Goal: Information Seeking & Learning: Learn about a topic

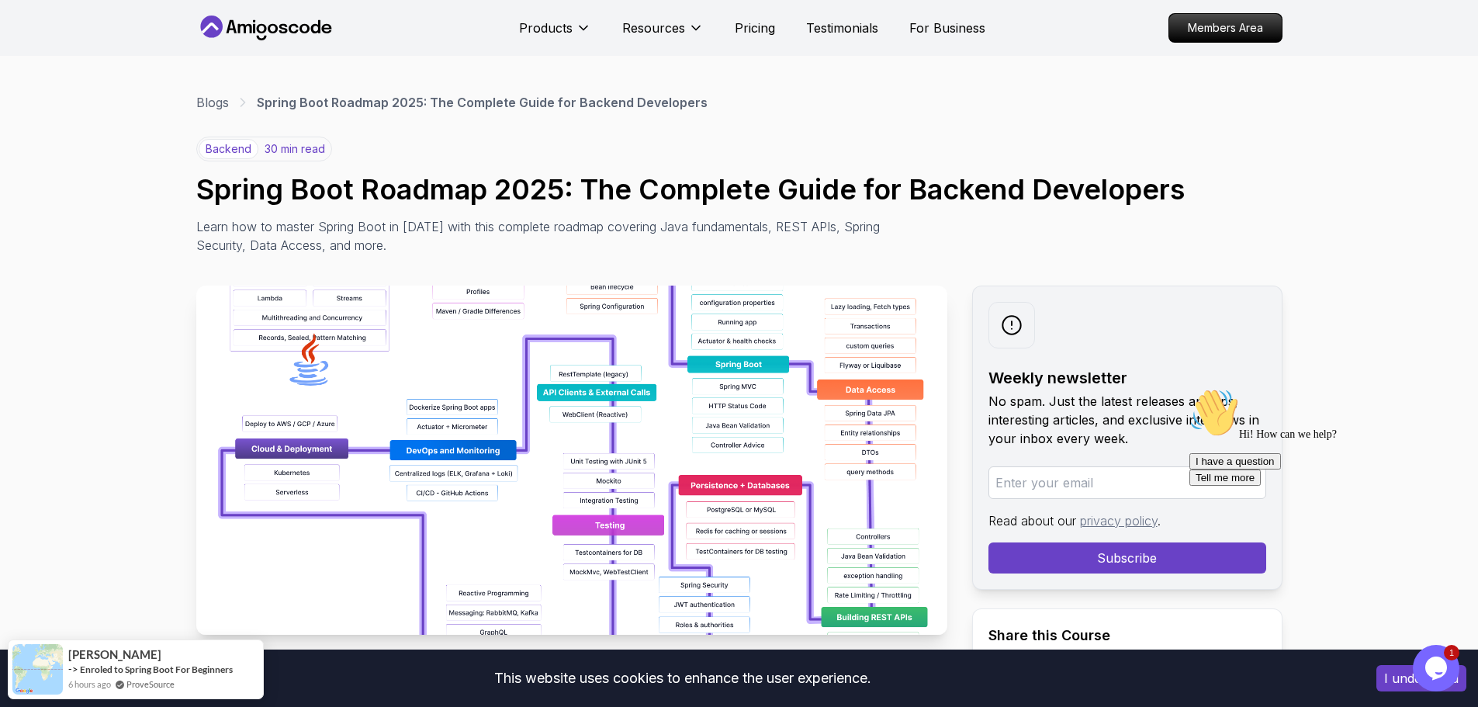
click at [1444, 666] on icon "$i18n('chat', 'chat_widget')" at bounding box center [1436, 667] width 22 height 23
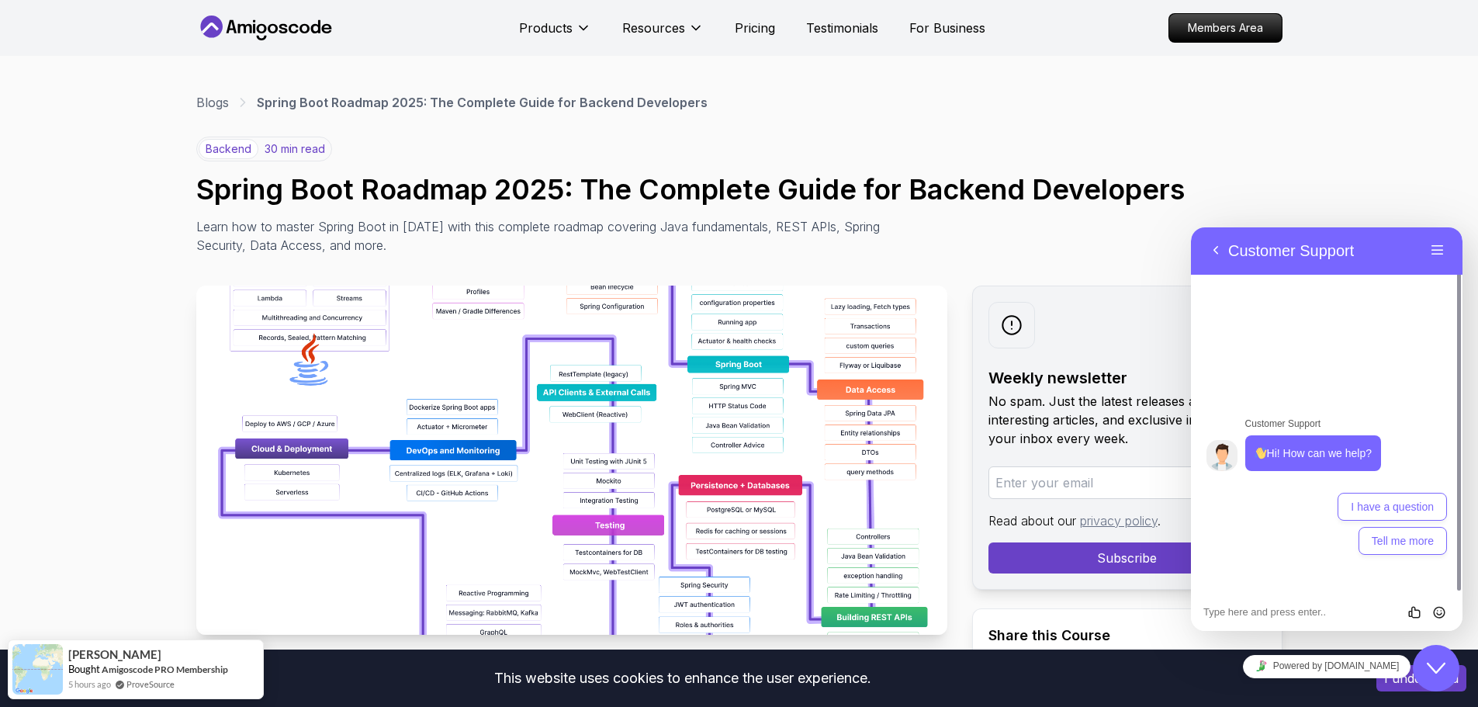
click at [1441, 674] on icon "Close Chat This icon closes the chat window." at bounding box center [1436, 668] width 19 height 19
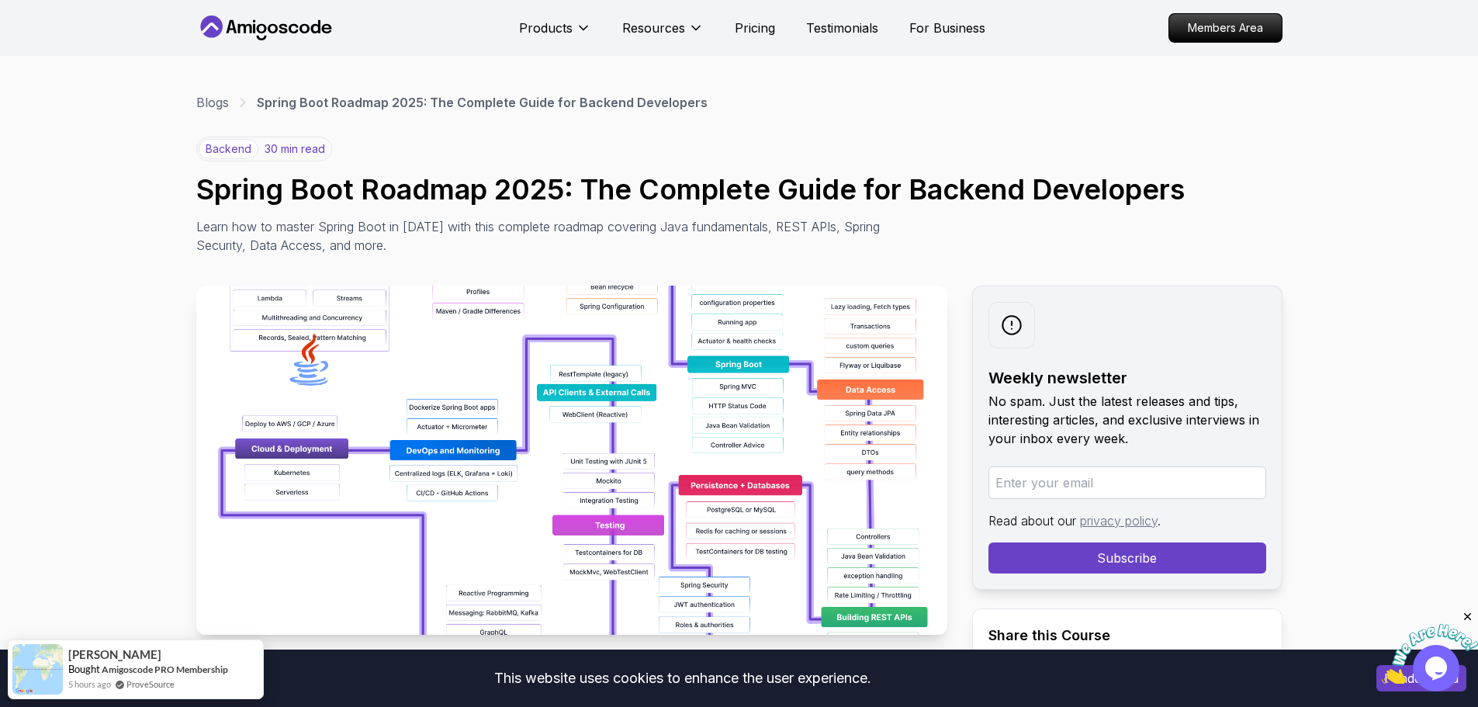
click at [1464, 617] on icon "Close" at bounding box center [1468, 617] width 14 height 14
click at [339, 187] on h1 "Spring Boot Roadmap 2025: The Complete Guide for Backend Developers" at bounding box center [739, 189] width 1086 height 31
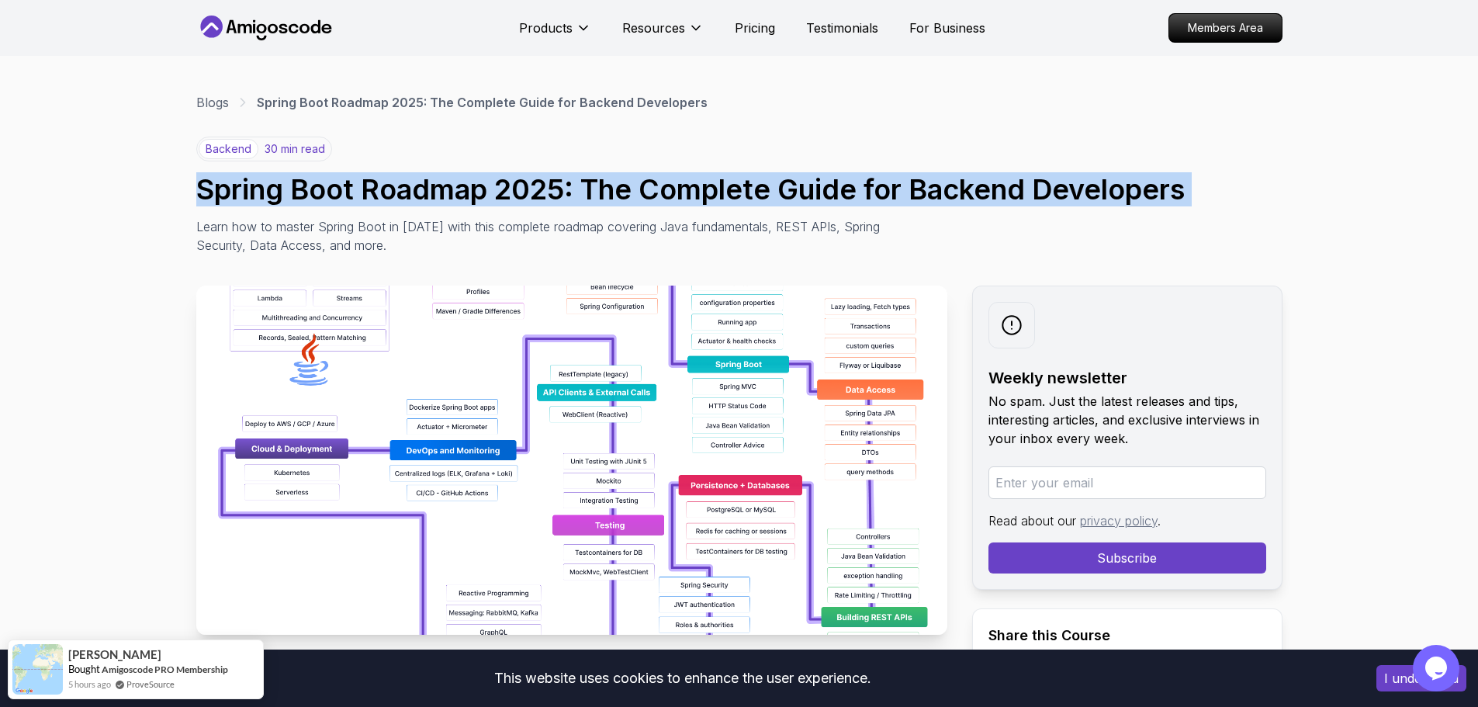
click at [339, 187] on h1 "Spring Boot Roadmap 2025: The Complete Guide for Backend Developers" at bounding box center [739, 189] width 1086 height 31
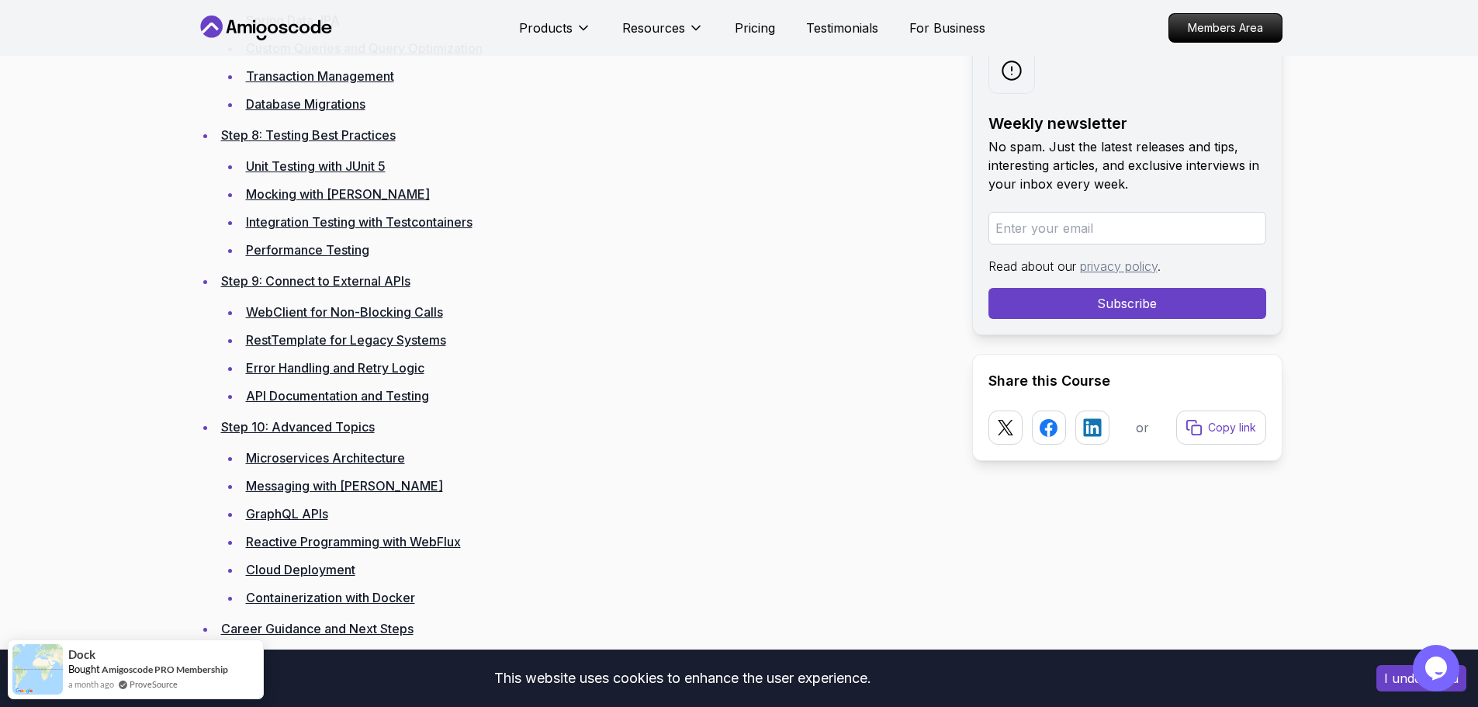
scroll to position [3491, 0]
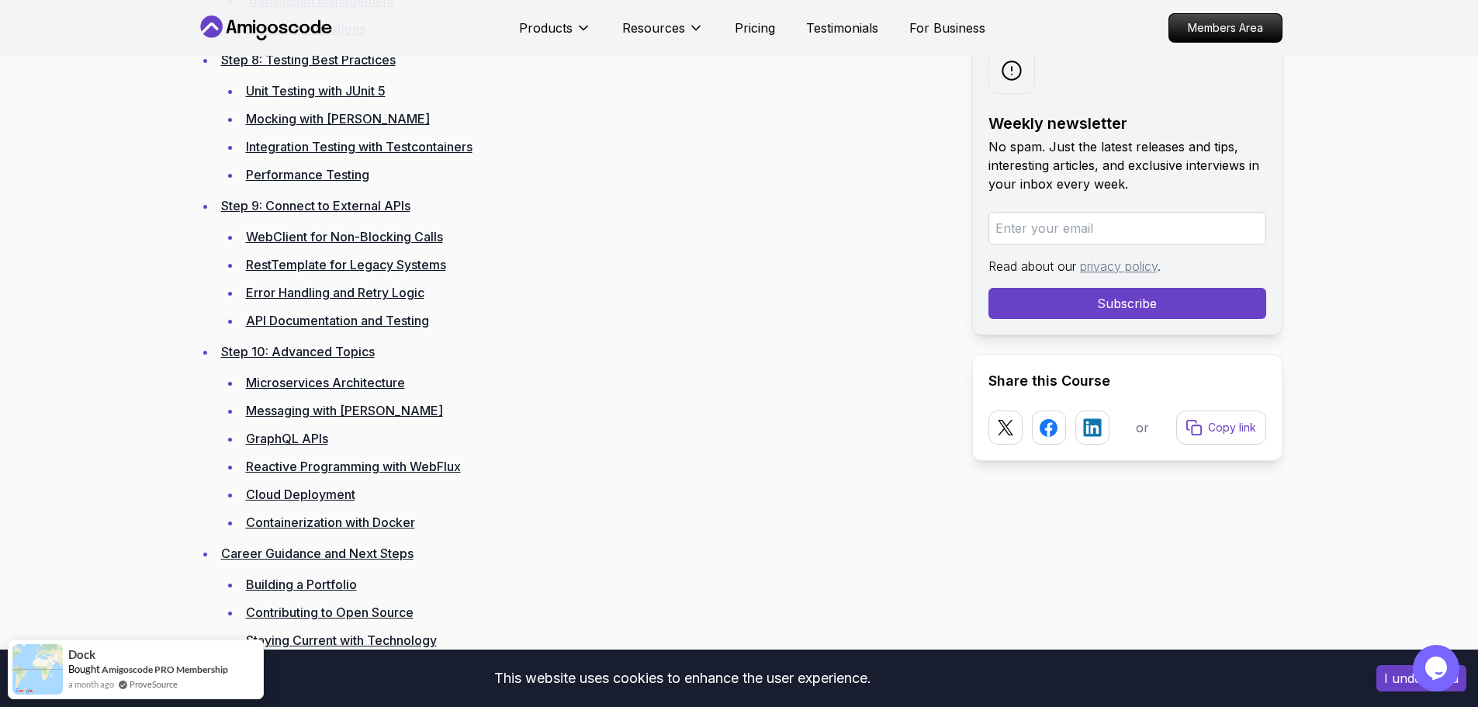
drag, startPoint x: 477, startPoint y: 327, endPoint x: 361, endPoint y: 227, distance: 152.4
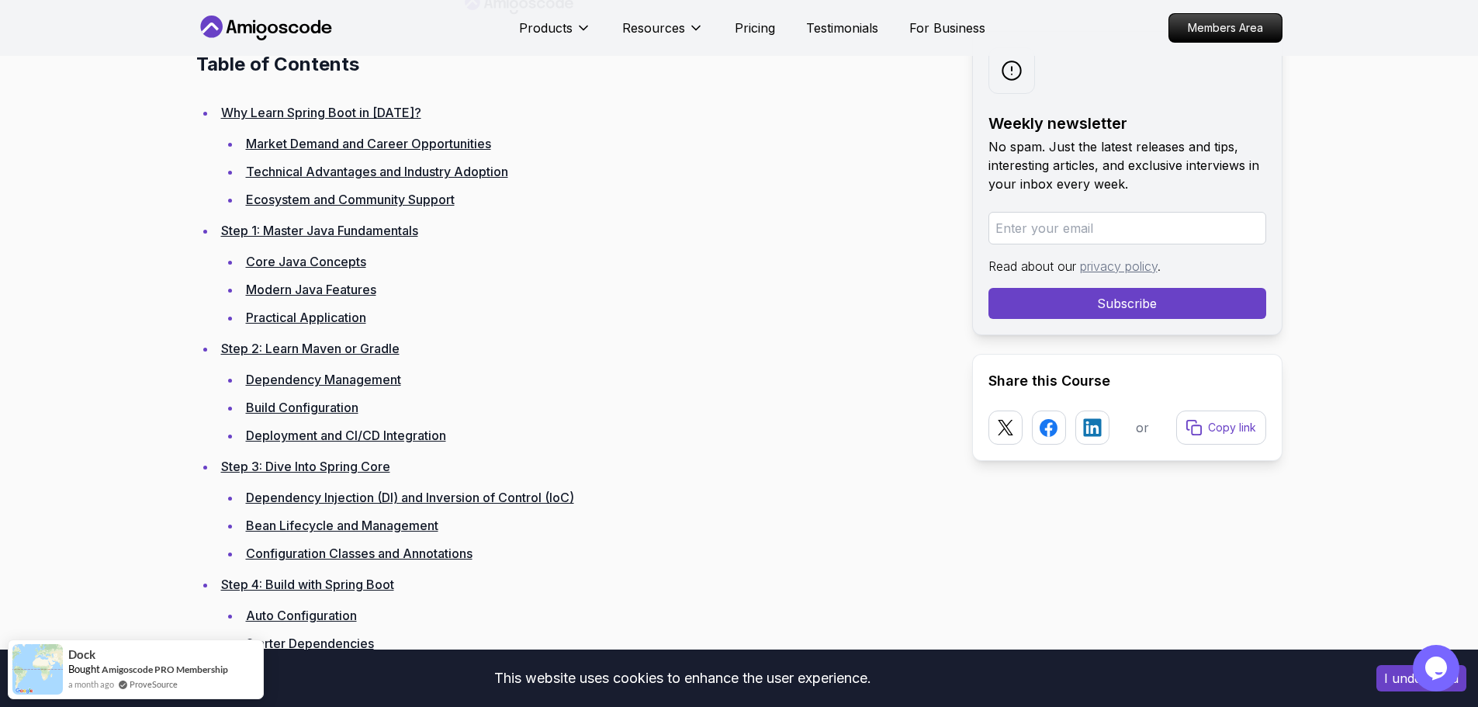
scroll to position [2208, 0]
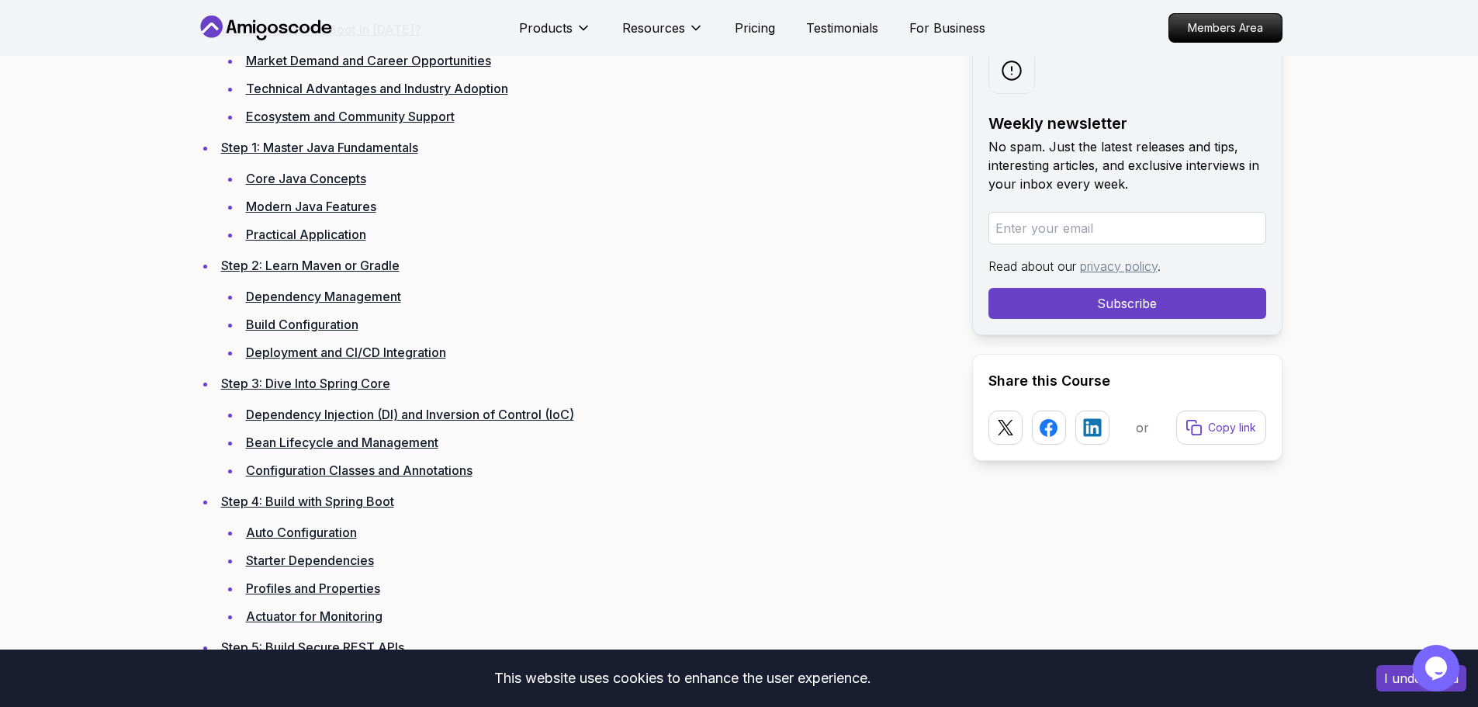
click at [378, 472] on link "Configuration Classes and Annotations" at bounding box center [359, 470] width 227 height 16
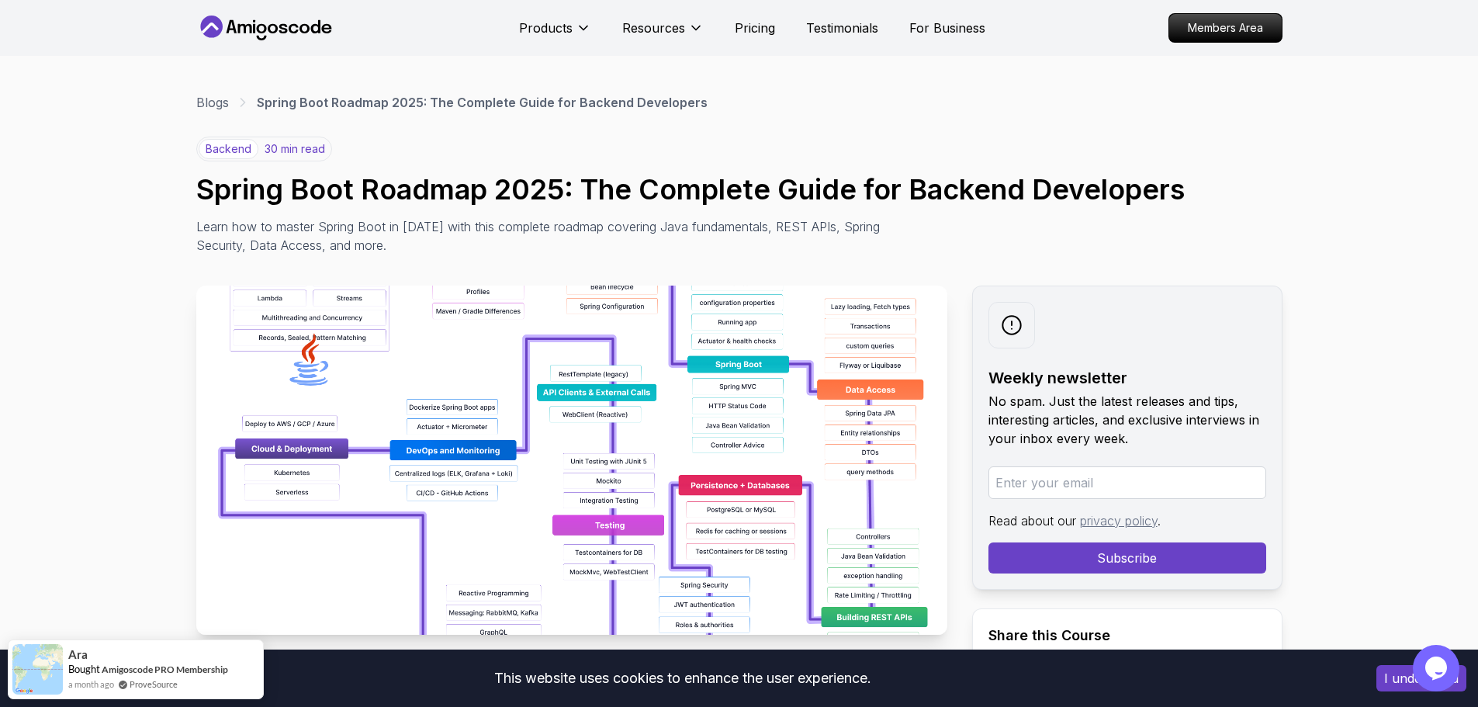
drag, startPoint x: 188, startPoint y: 504, endPoint x: 270, endPoint y: -94, distance: 603.7
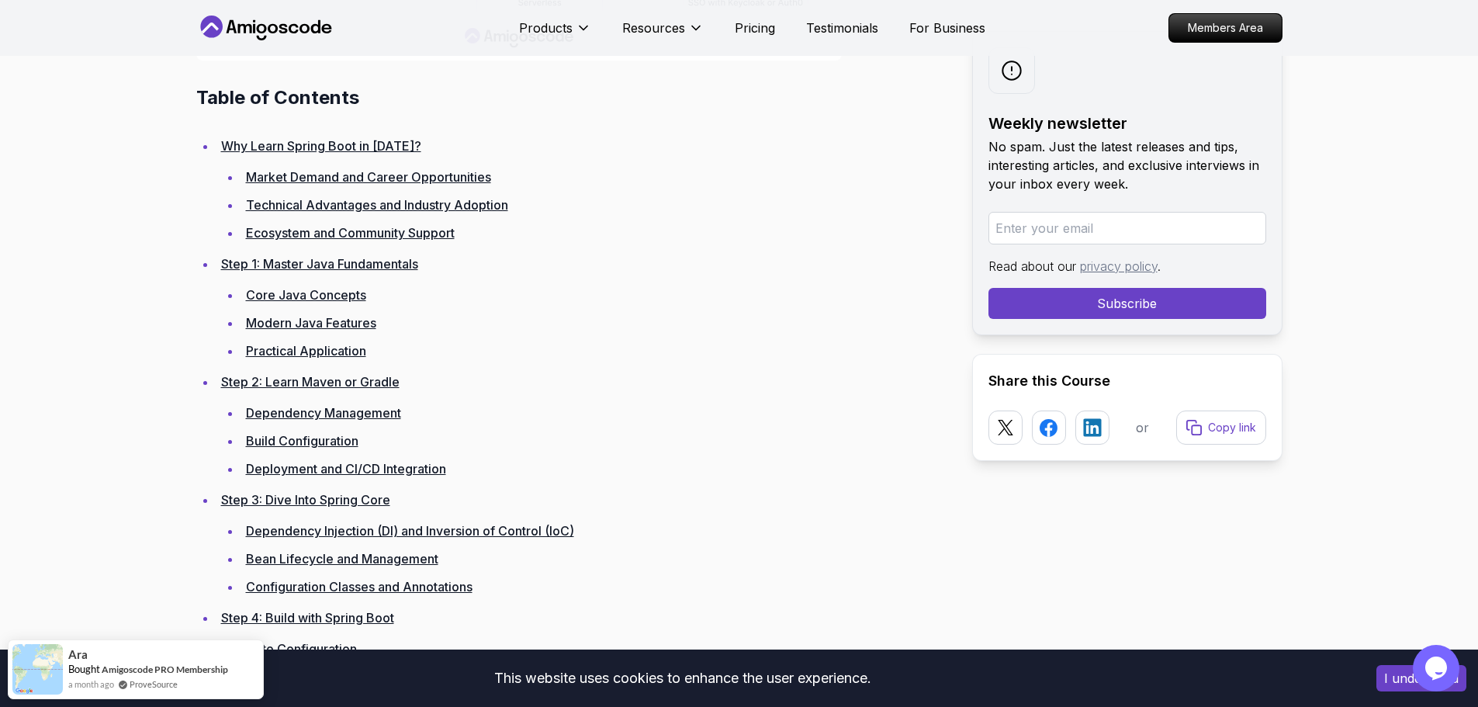
scroll to position [2327, 0]
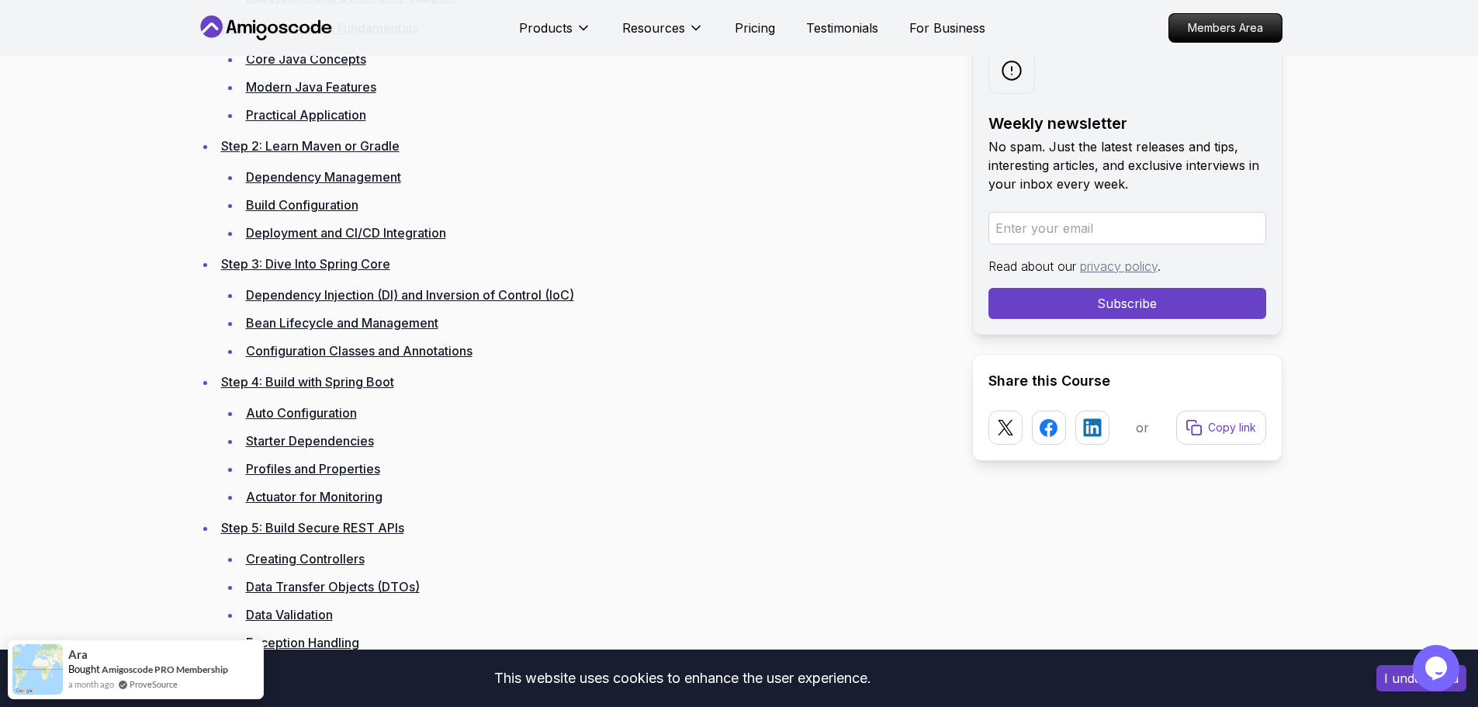
click at [287, 414] on link "Auto Configuration" at bounding box center [301, 413] width 111 height 16
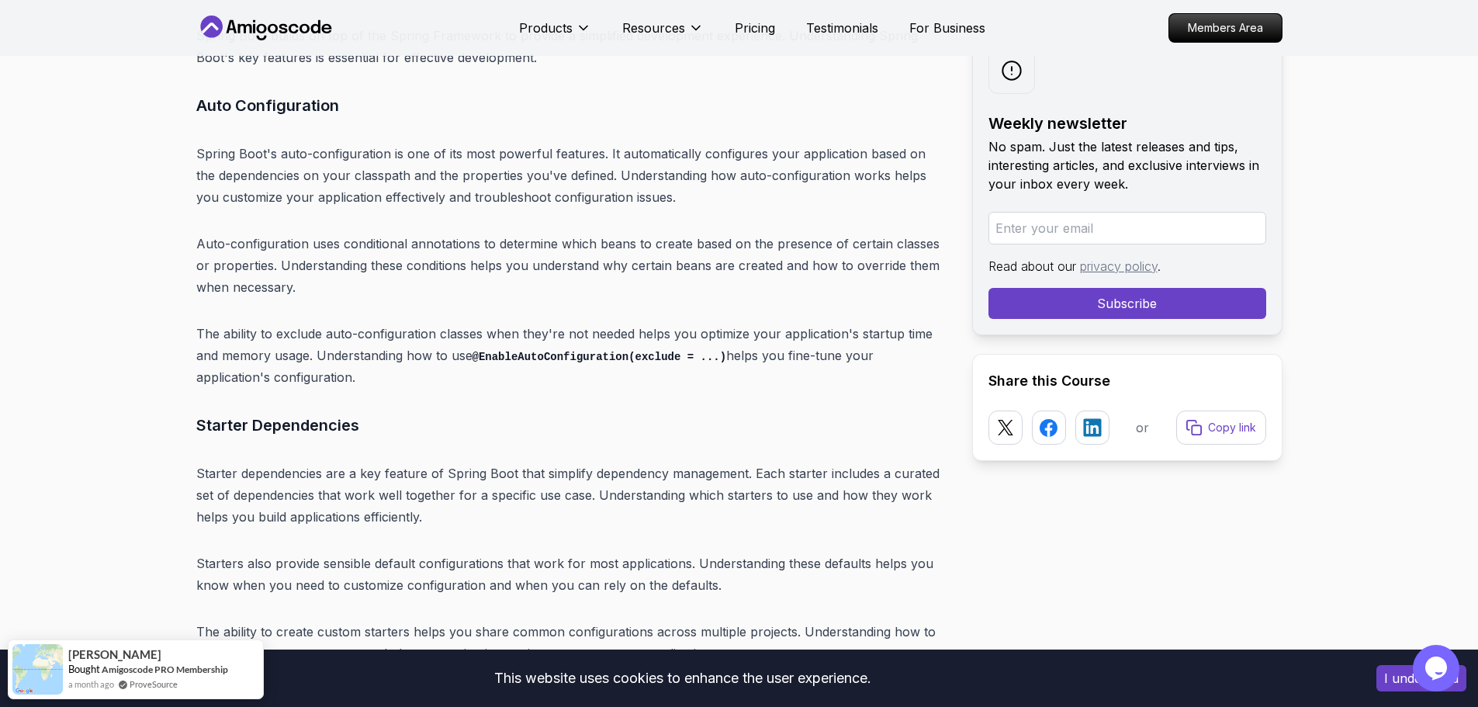
scroll to position [8243, 0]
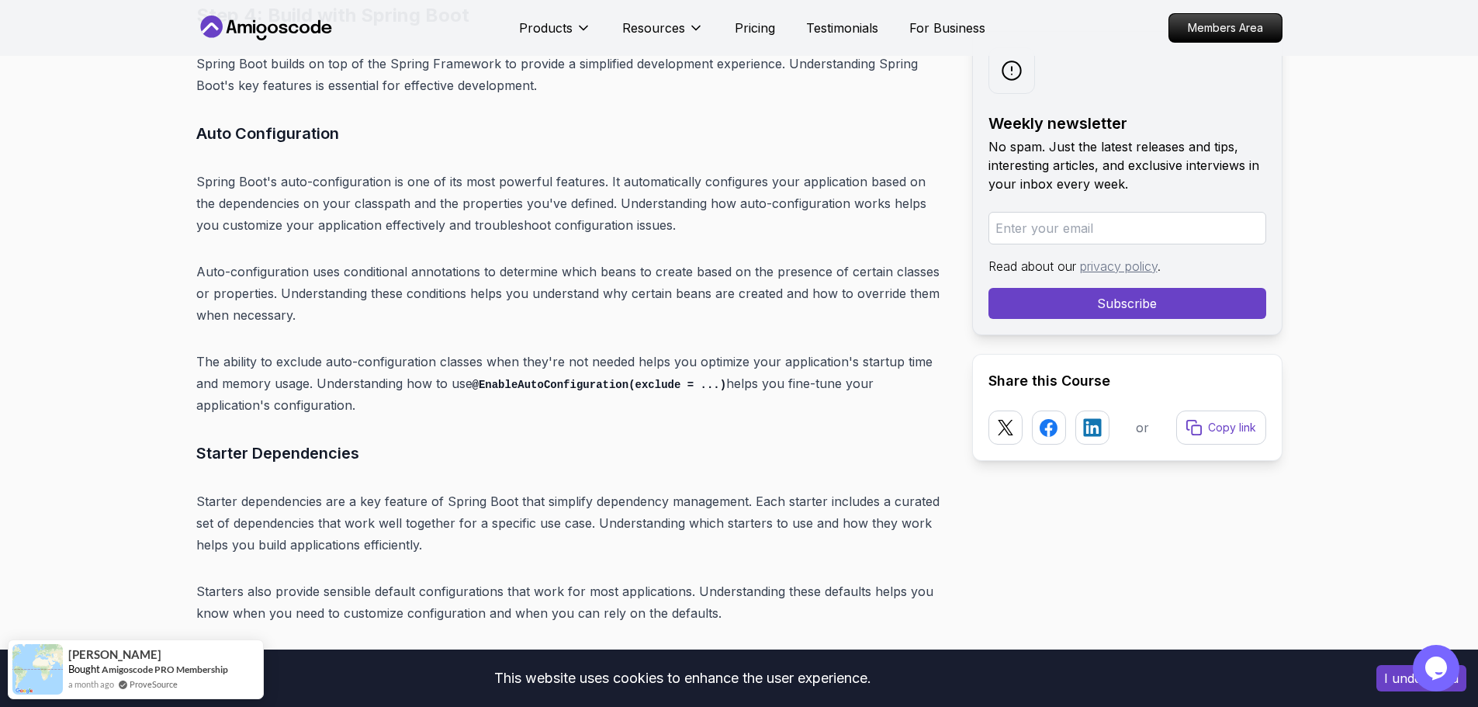
click at [624, 171] on p "Spring Boot's auto-configuration is one of its most powerful features. It autom…" at bounding box center [571, 203] width 751 height 65
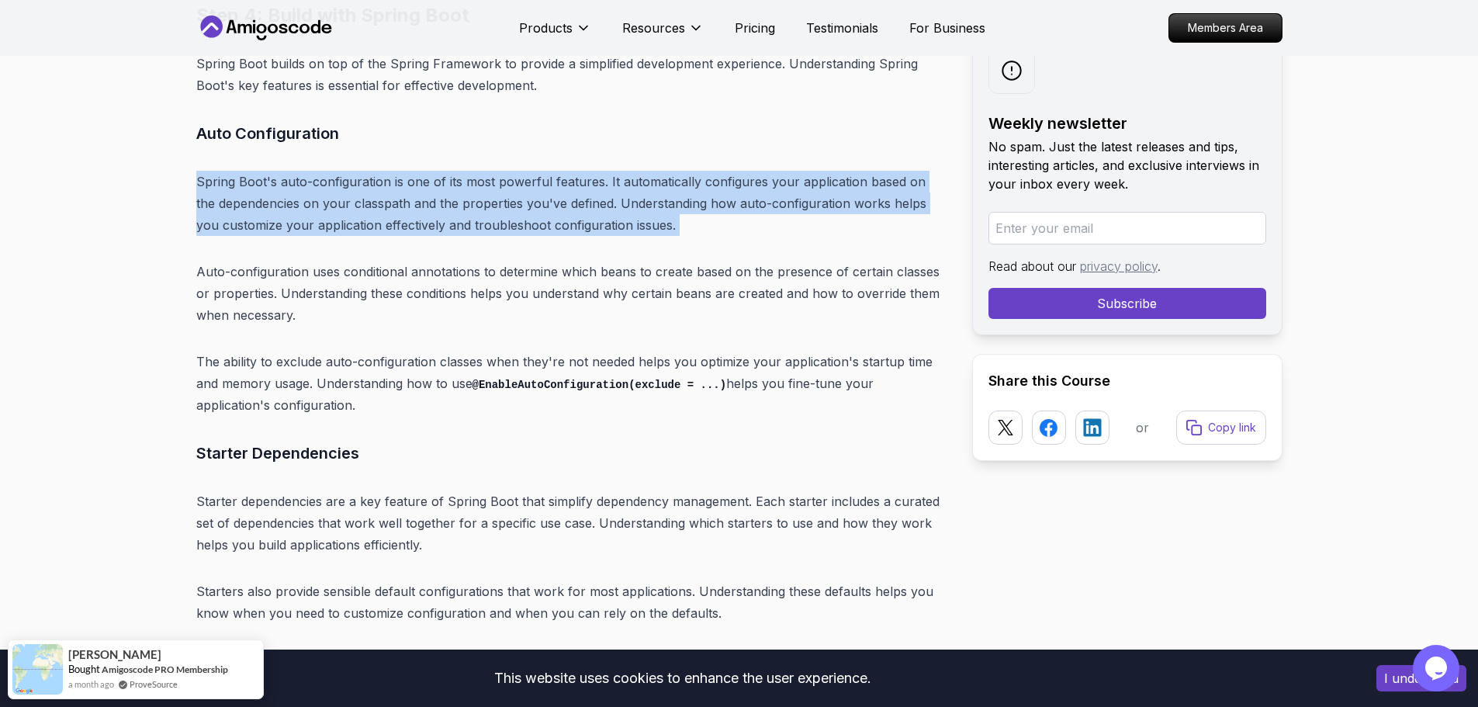
click at [624, 171] on p "Spring Boot's auto-configuration is one of its most powerful features. It autom…" at bounding box center [571, 203] width 751 height 65
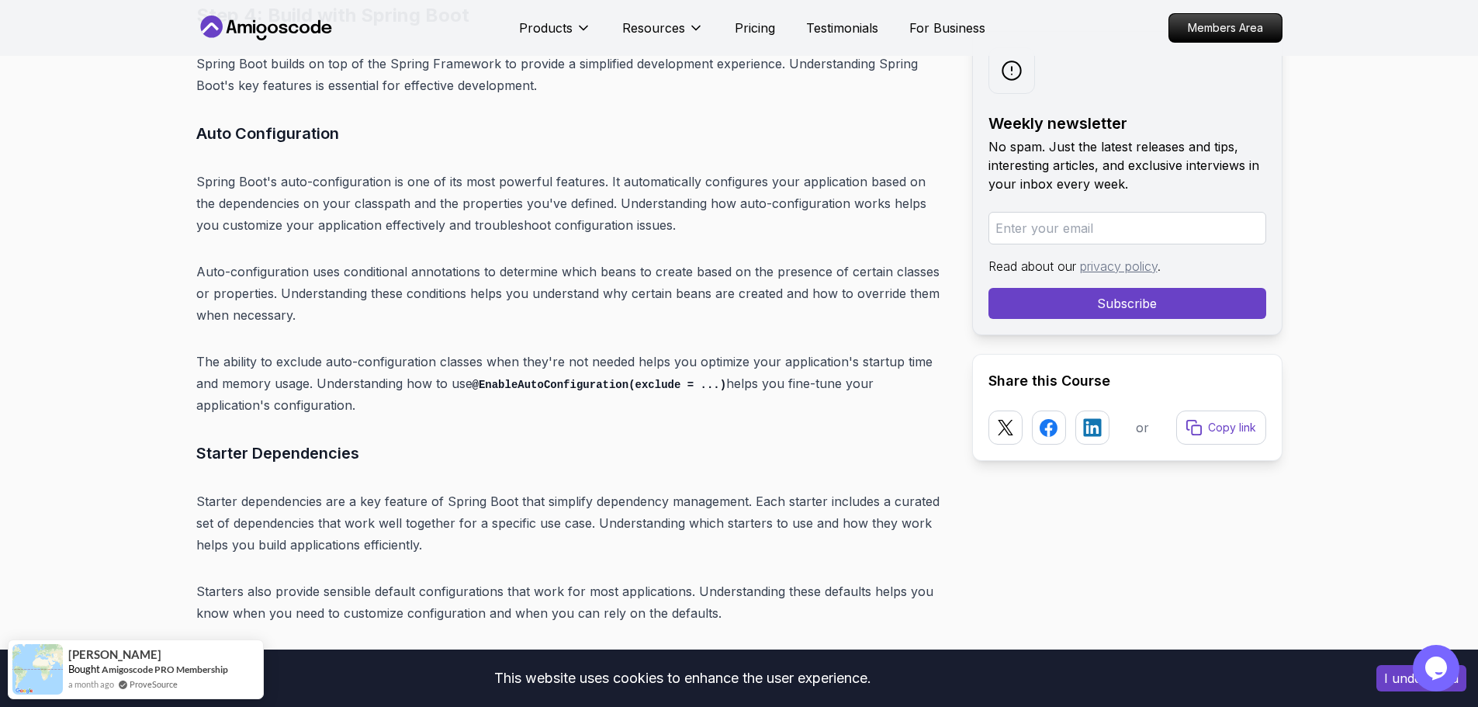
click at [468, 261] on p "Auto-configuration uses conditional annotations to determine which beans to cre…" at bounding box center [571, 293] width 751 height 65
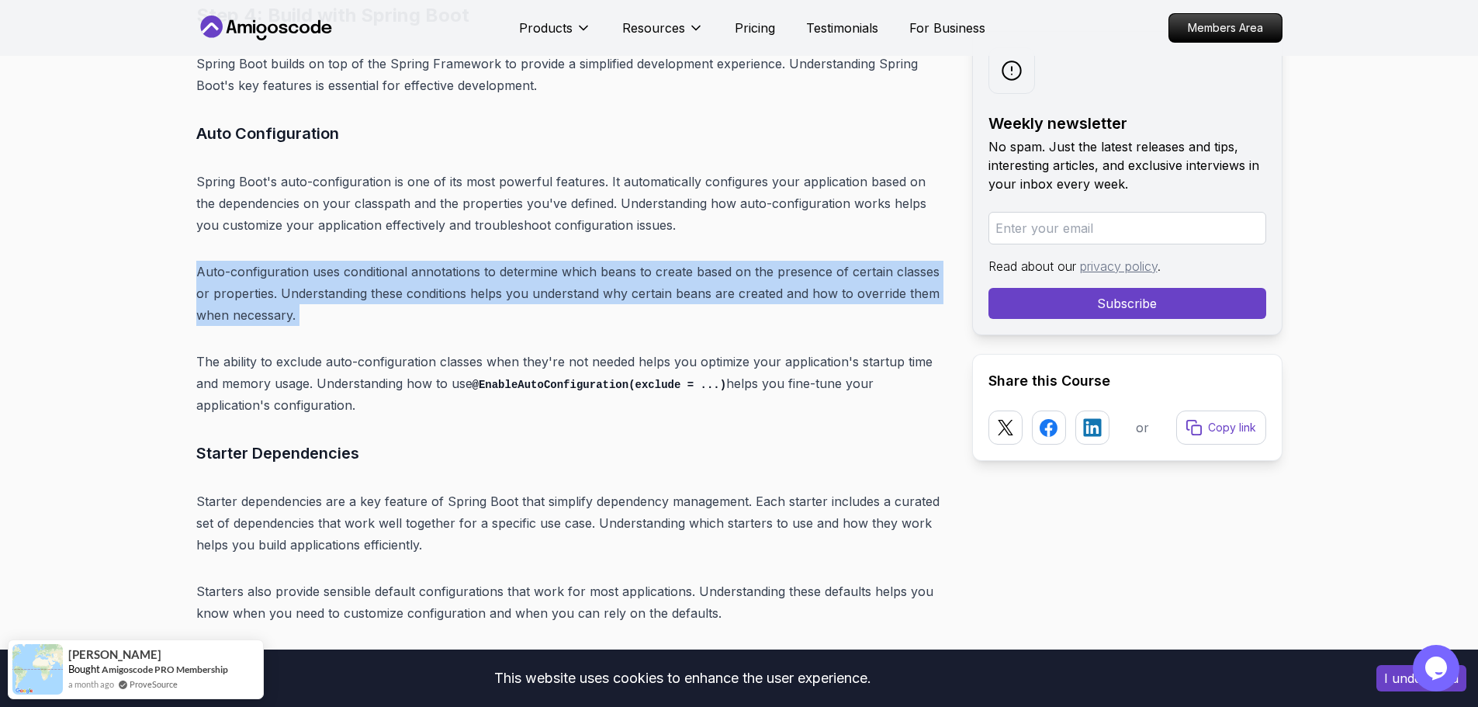
click at [468, 261] on p "Auto-configuration uses conditional annotations to determine which beans to cre…" at bounding box center [571, 293] width 751 height 65
click at [396, 261] on p "Auto-configuration uses conditional annotations to determine which beans to cre…" at bounding box center [571, 293] width 751 height 65
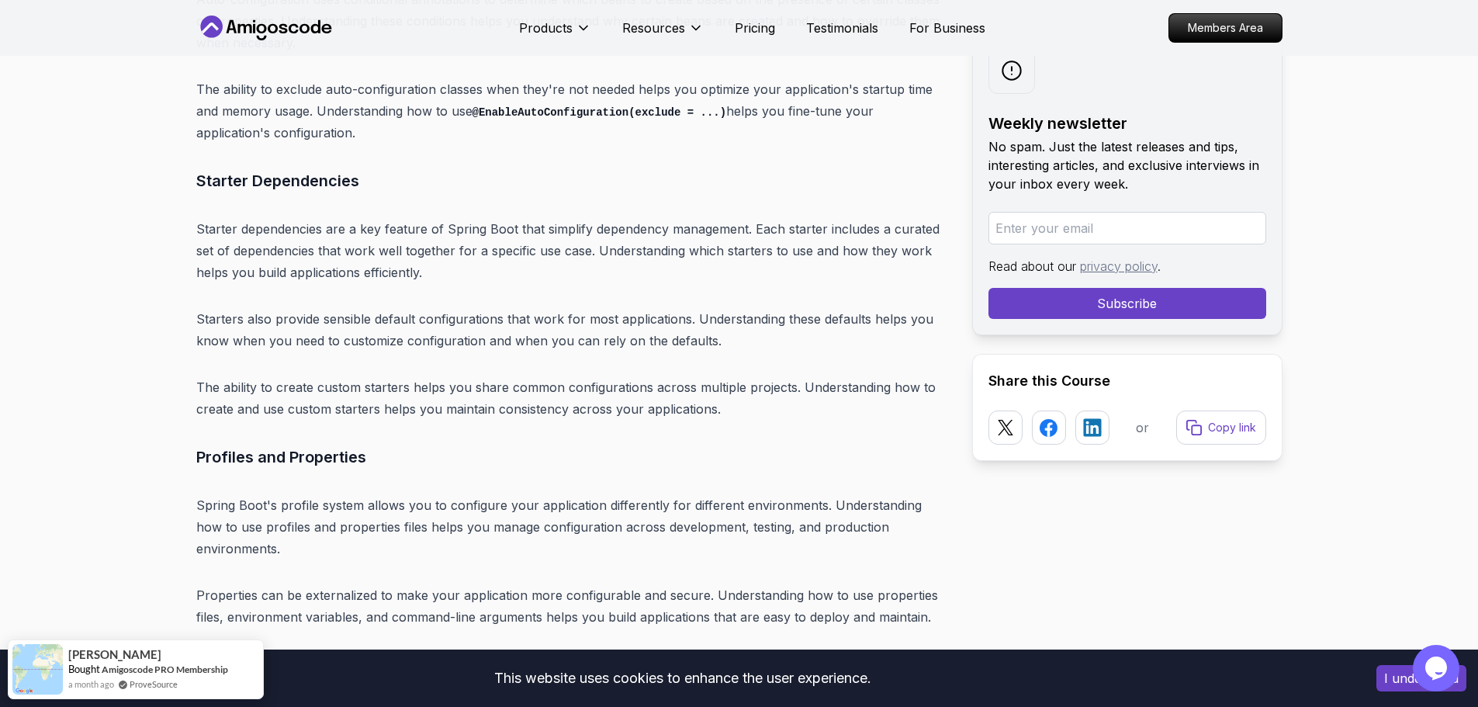
scroll to position [8399, 0]
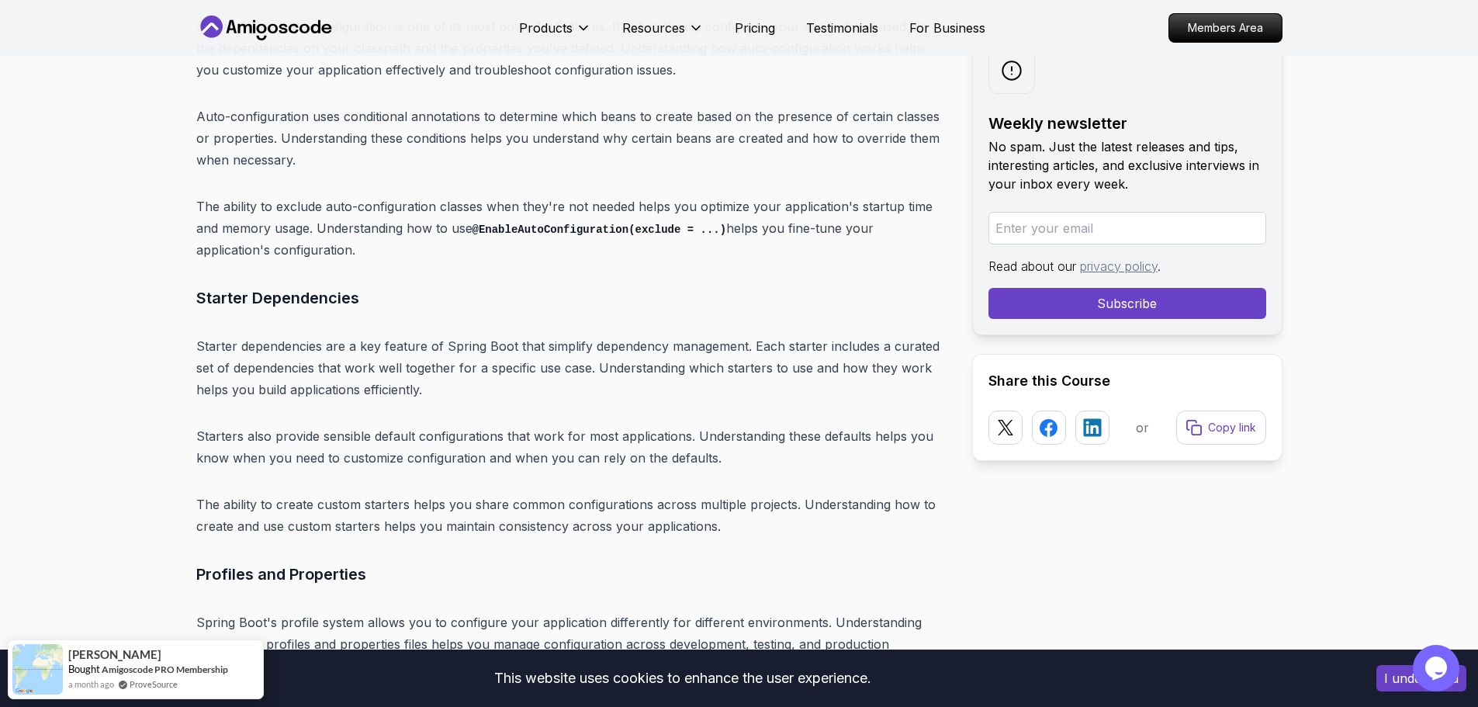
click at [216, 285] on h3 "Starter Dependencies" at bounding box center [571, 297] width 751 height 25
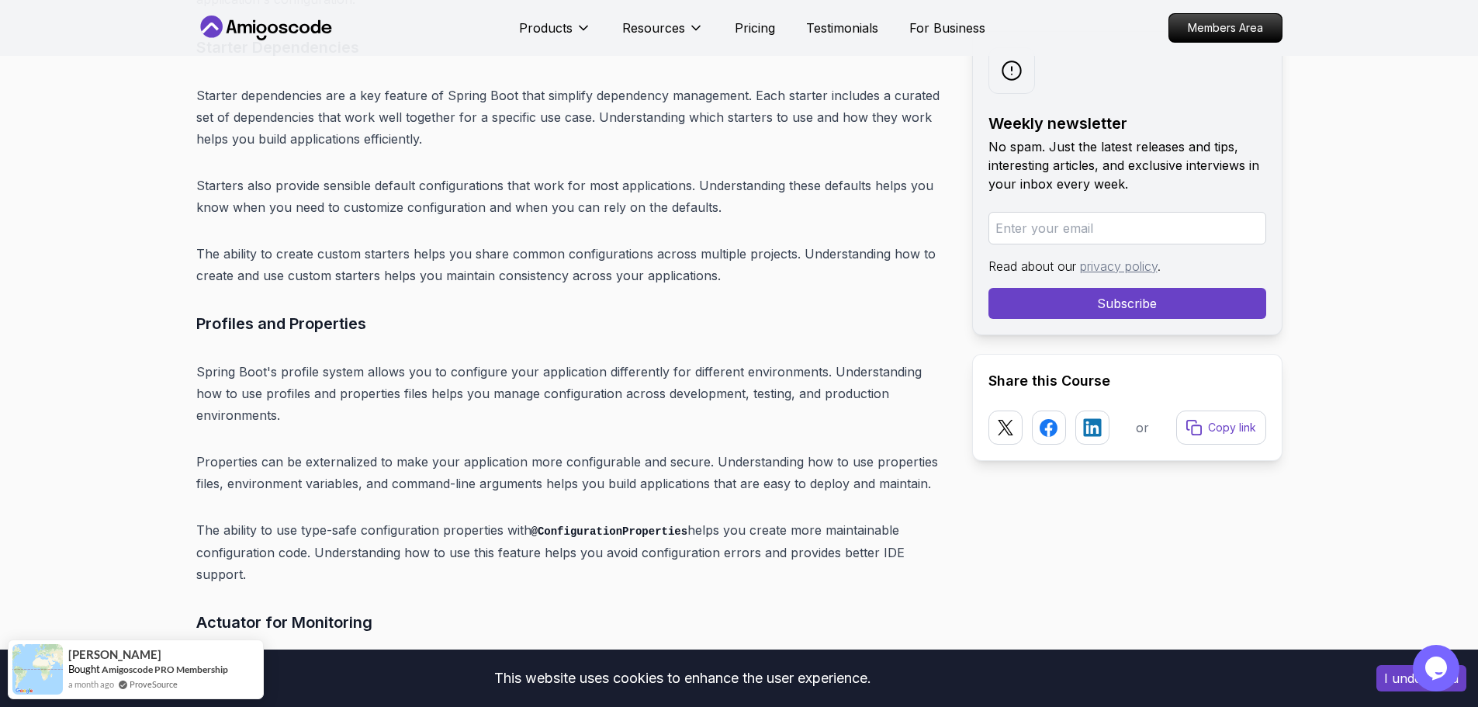
scroll to position [8786, 0]
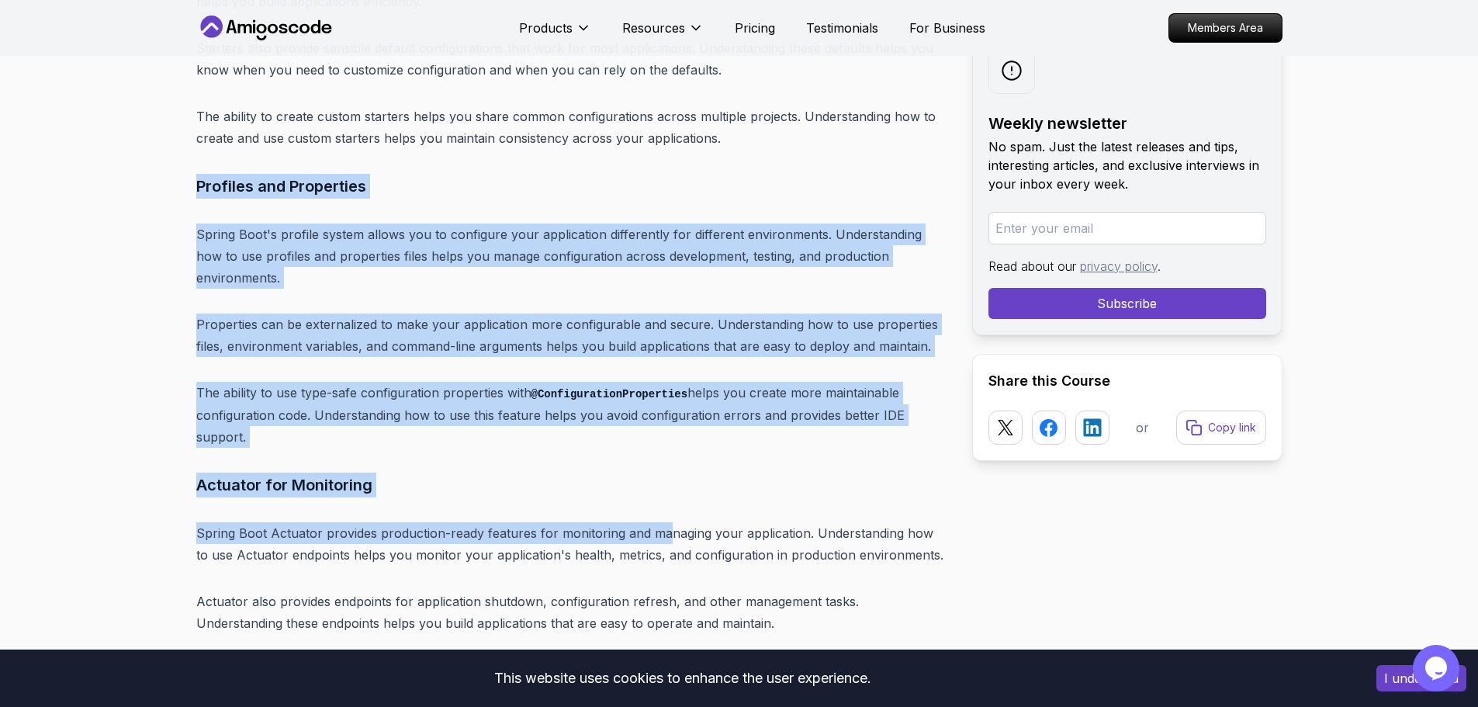
drag, startPoint x: 199, startPoint y: 132, endPoint x: 665, endPoint y: 413, distance: 544.6
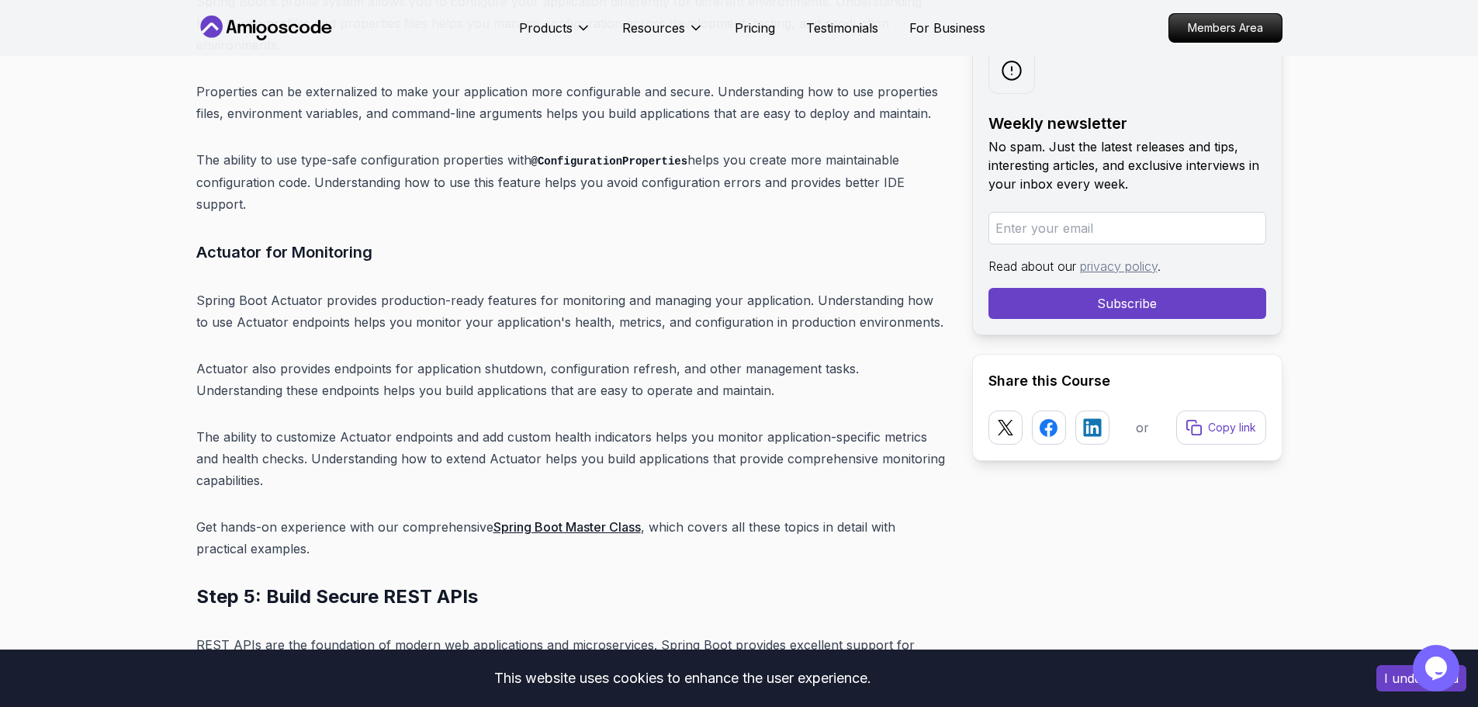
click at [666, 426] on p "The ability to customize Actuator endpoints and add custom health indicators he…" at bounding box center [571, 458] width 751 height 65
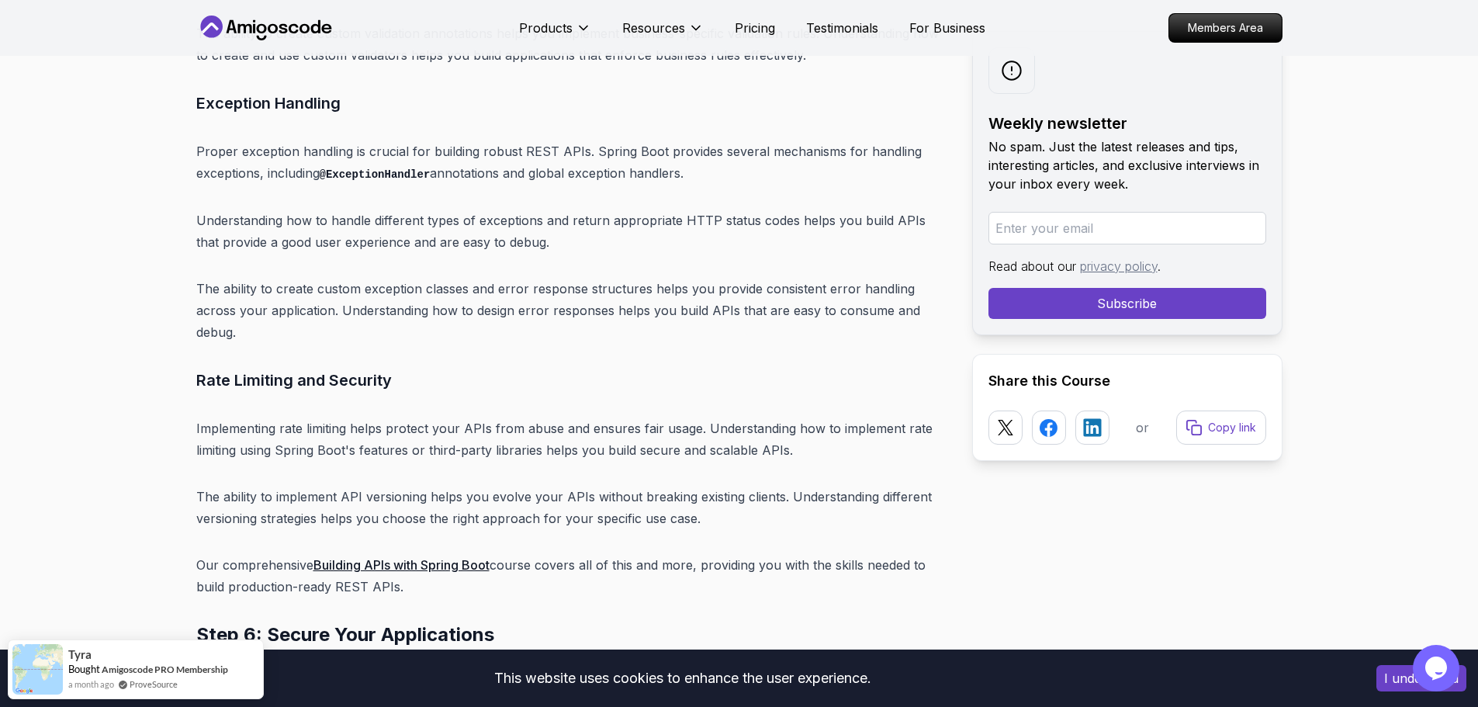
scroll to position [10803, 0]
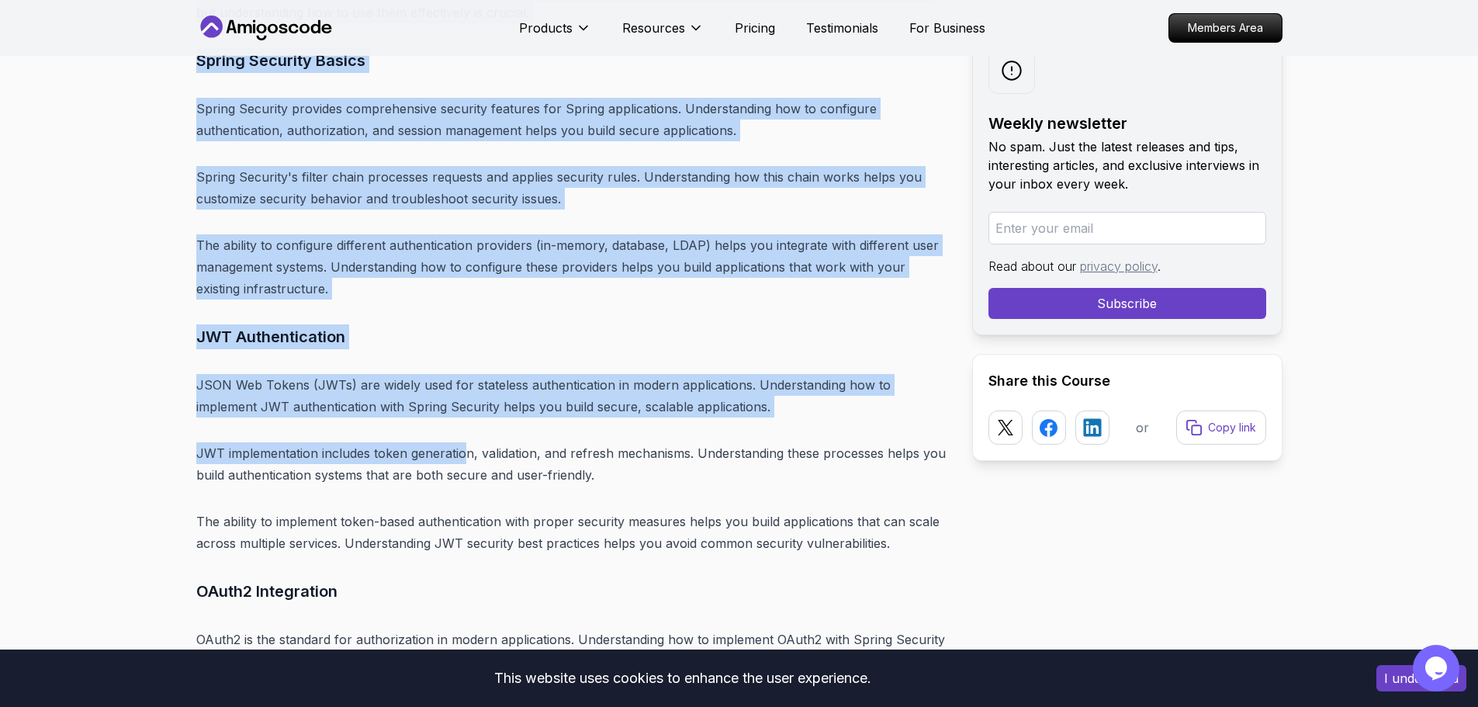
drag, startPoint x: 194, startPoint y: 124, endPoint x: 467, endPoint y: 331, distance: 342.7
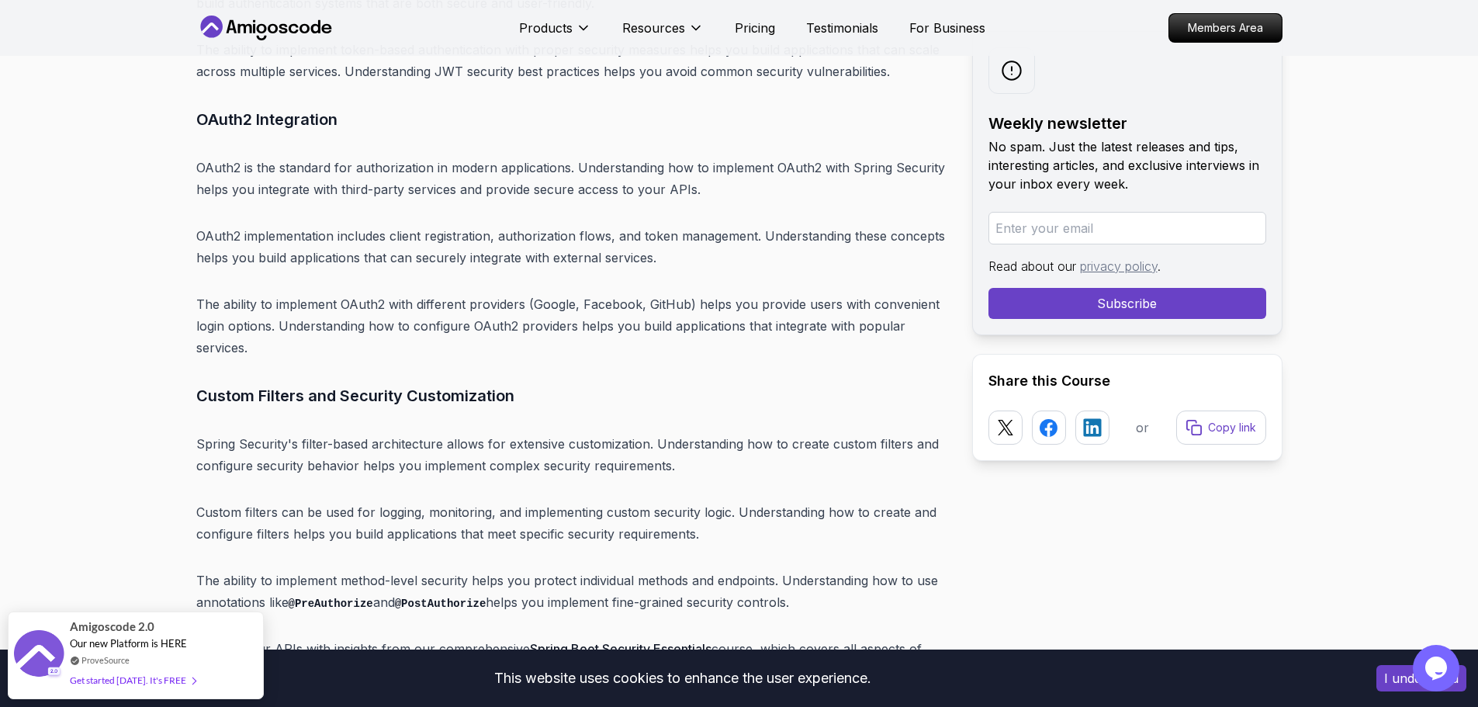
click at [467, 433] on p "Spring Security's filter-based architecture allows for extensive customization.…" at bounding box center [571, 454] width 751 height 43
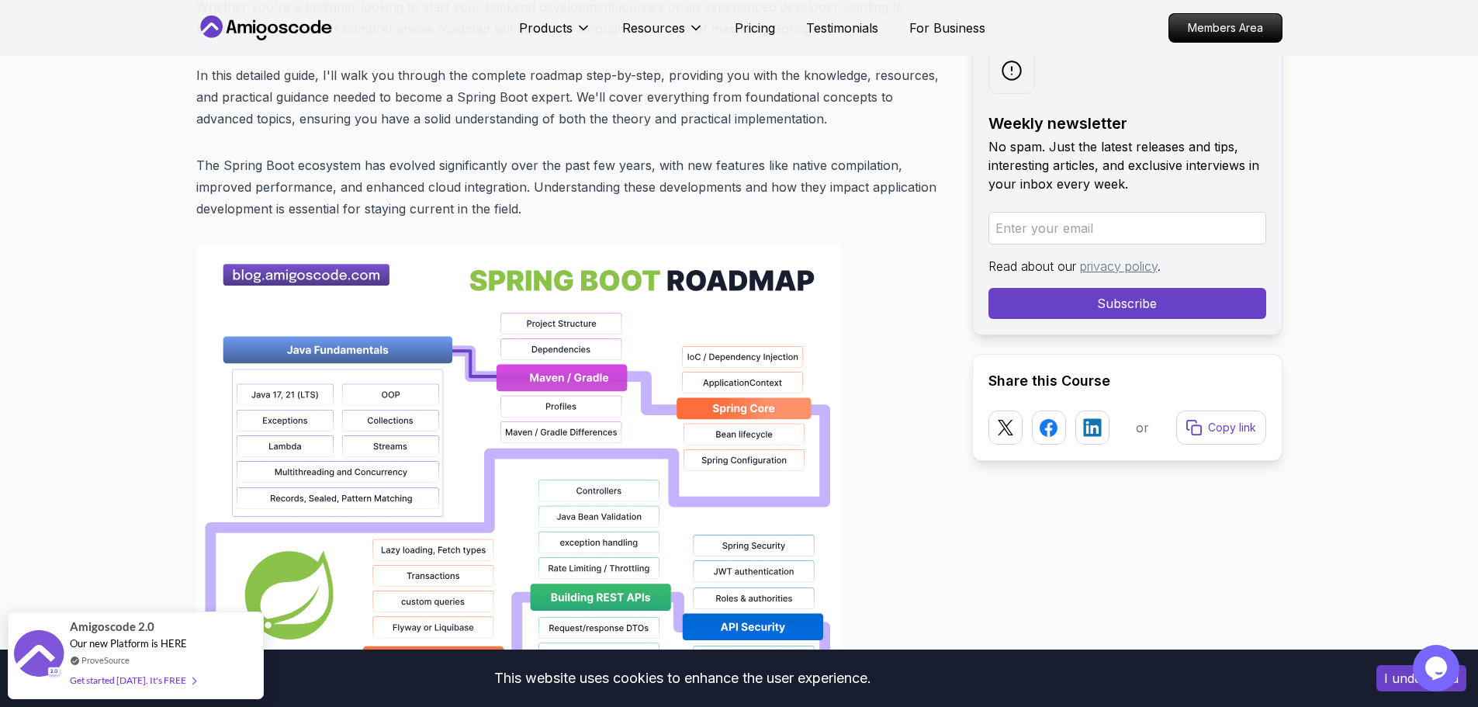
scroll to position [0, 0]
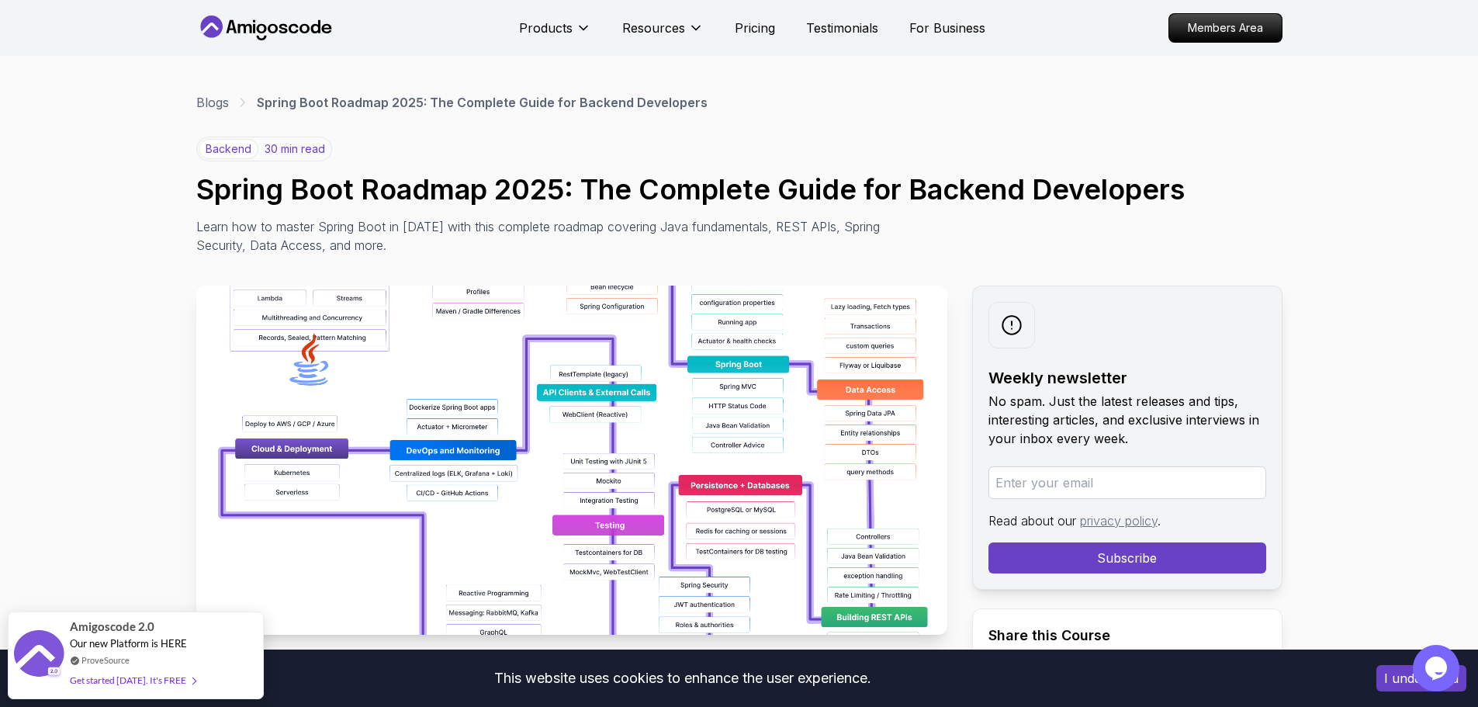
drag, startPoint x: 282, startPoint y: 137, endPoint x: 379, endPoint y: -94, distance: 251.0
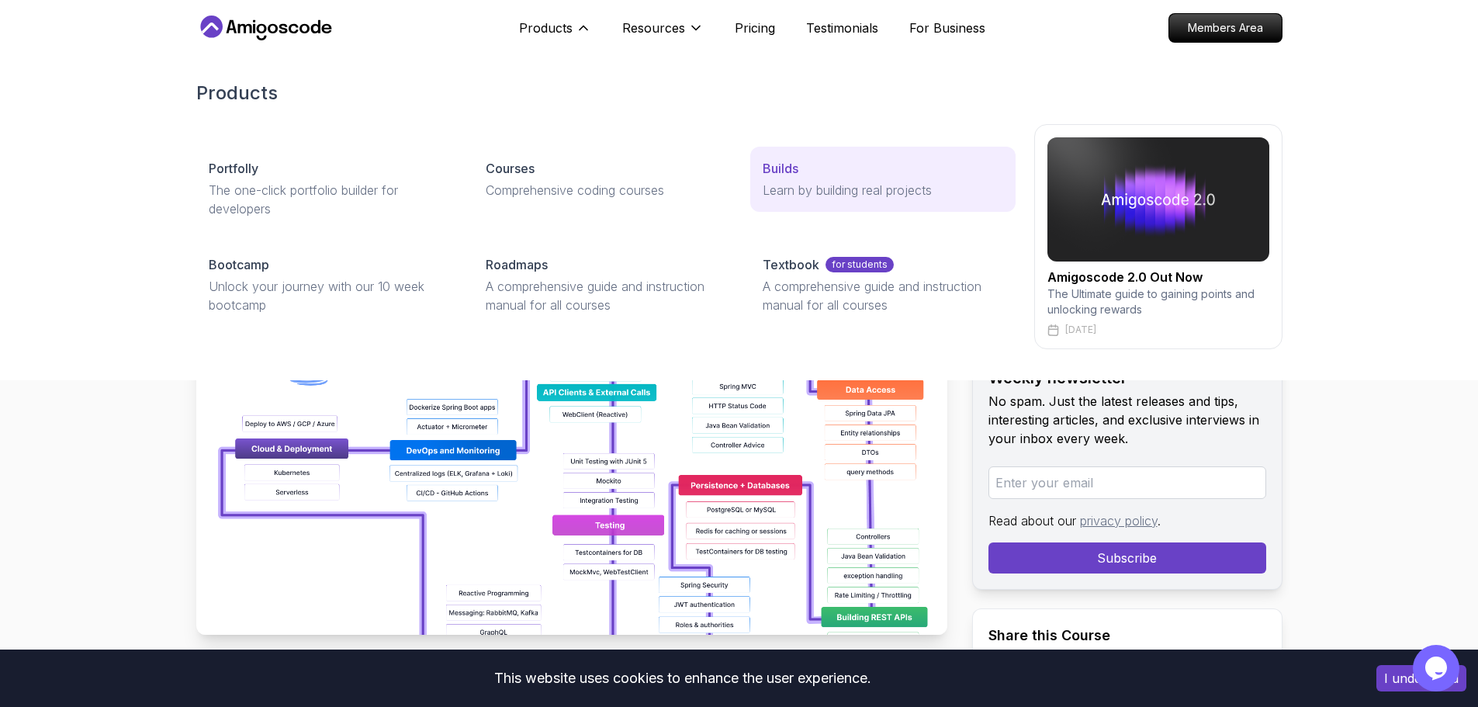
click at [808, 185] on p "Learn by building real projects" at bounding box center [883, 190] width 240 height 19
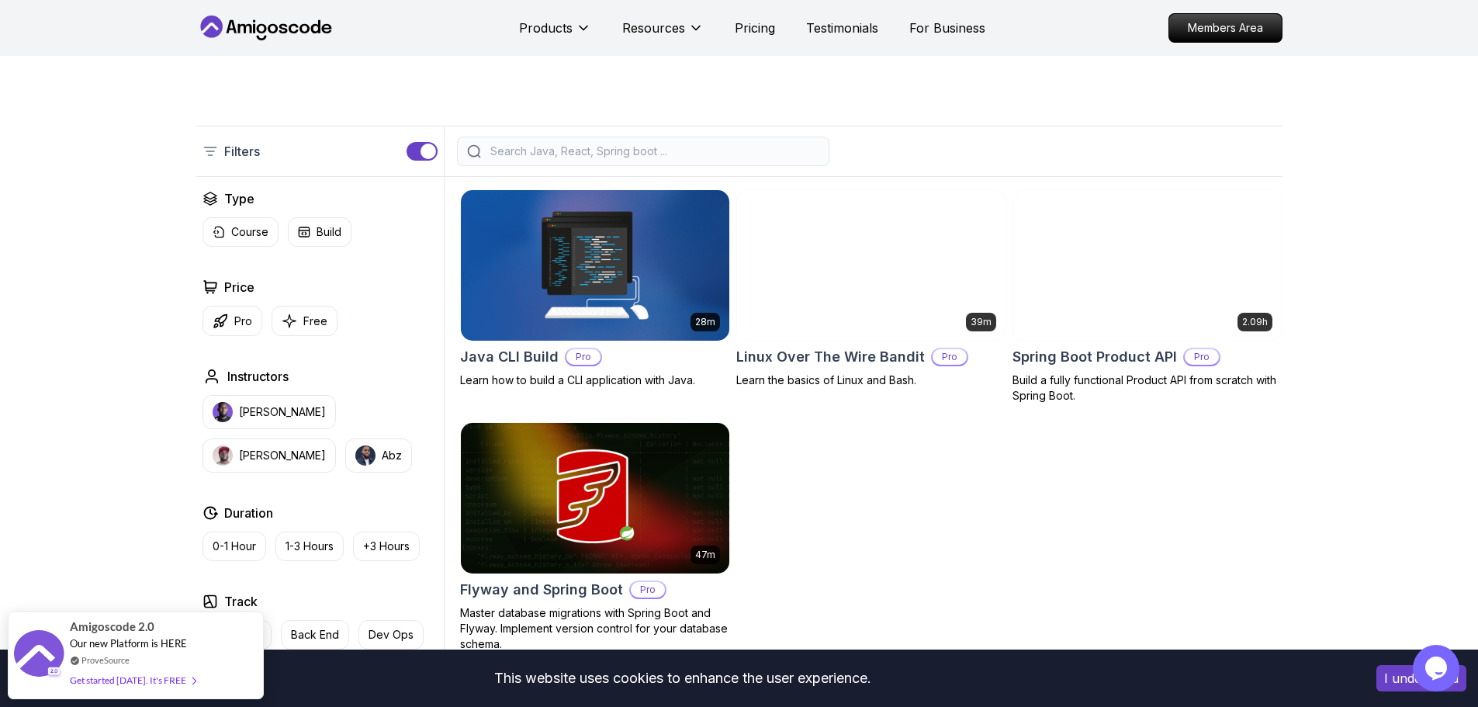
scroll to position [388, 0]
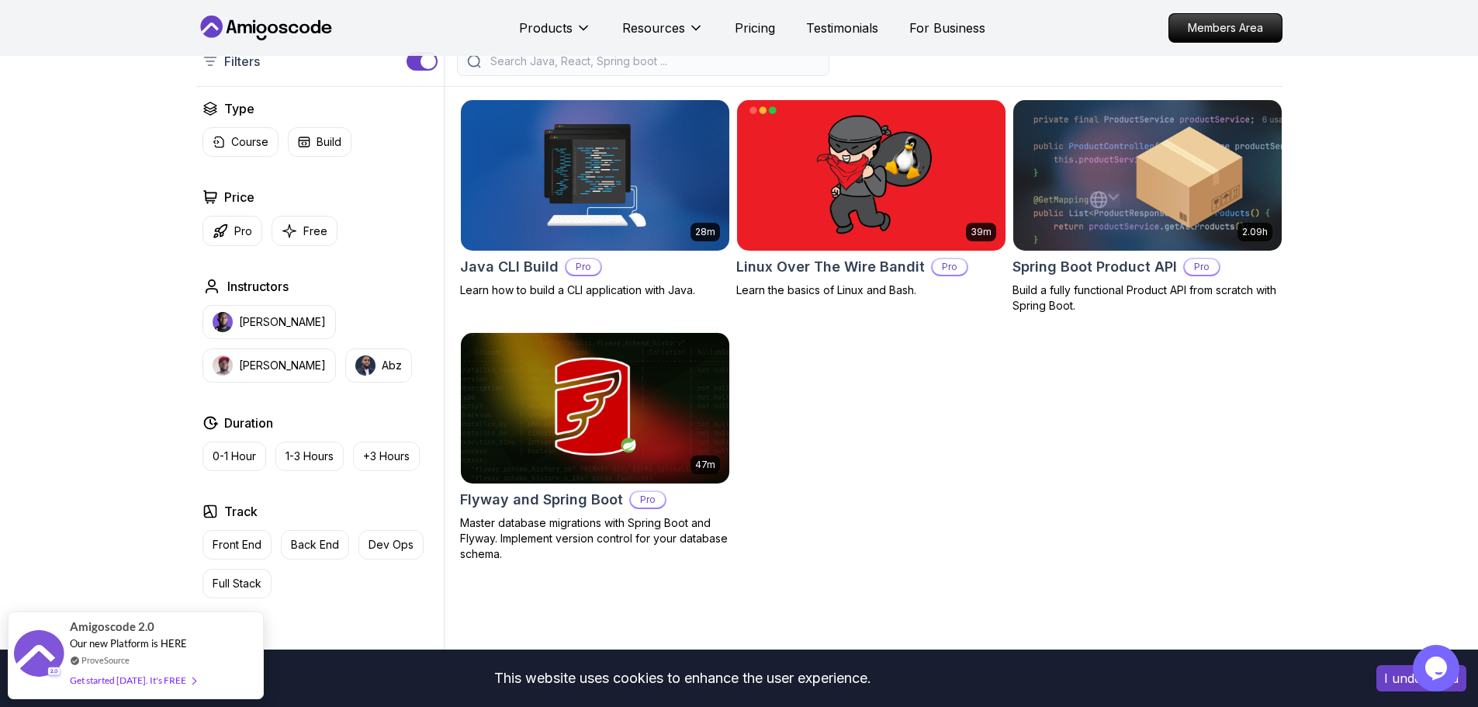
click at [546, 524] on p "Master database migrations with Spring Boot and Flyway. Implement version contr…" at bounding box center [595, 538] width 270 height 47
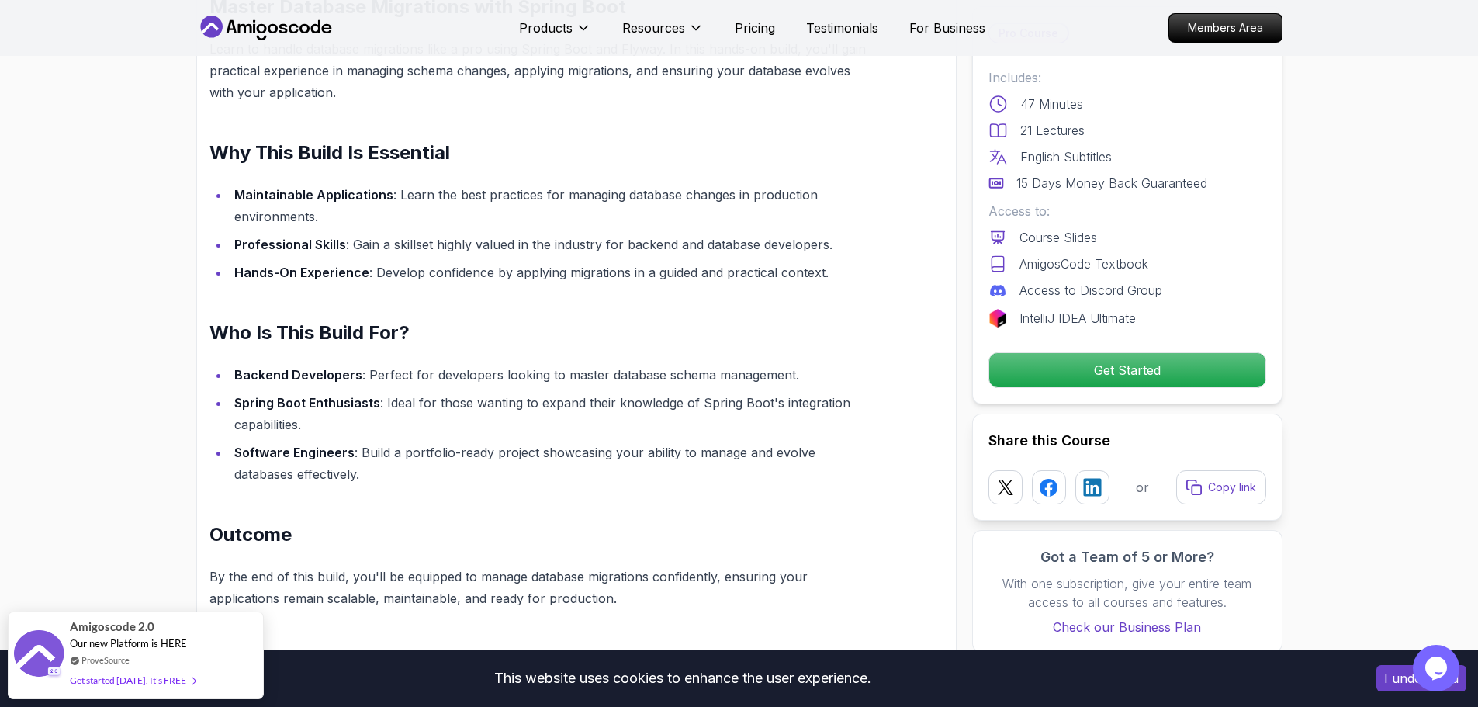
scroll to position [1319, 0]
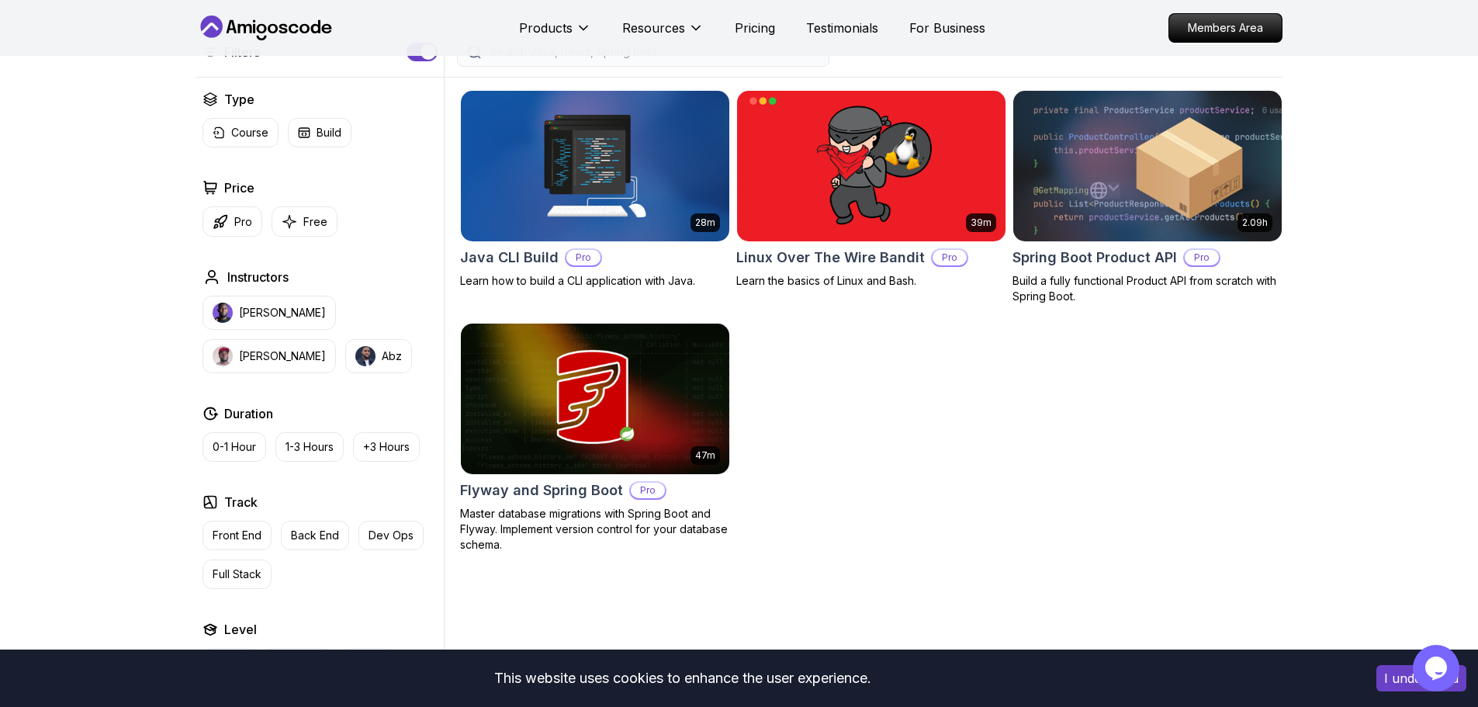
scroll to position [388, 0]
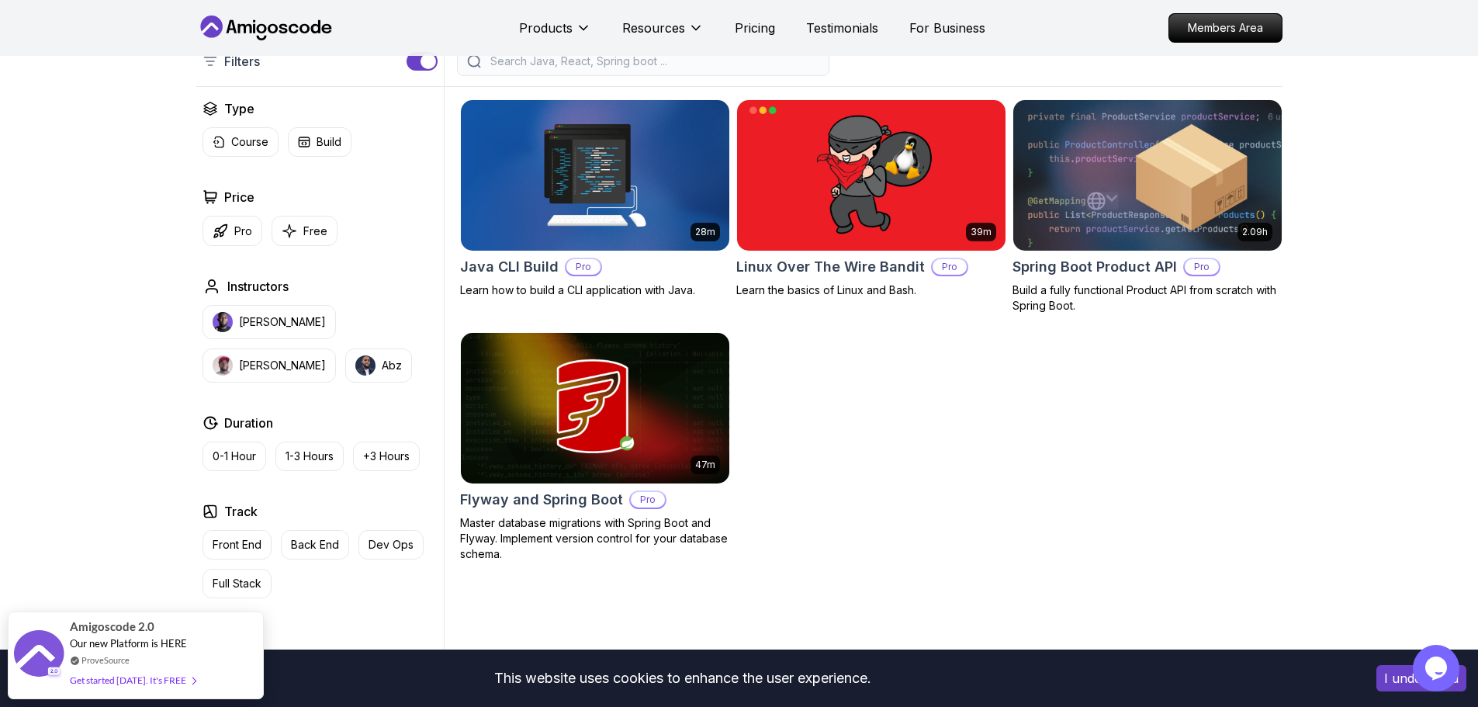
click at [1066, 271] on h2 "Spring Boot Product API" at bounding box center [1094, 267] width 164 height 22
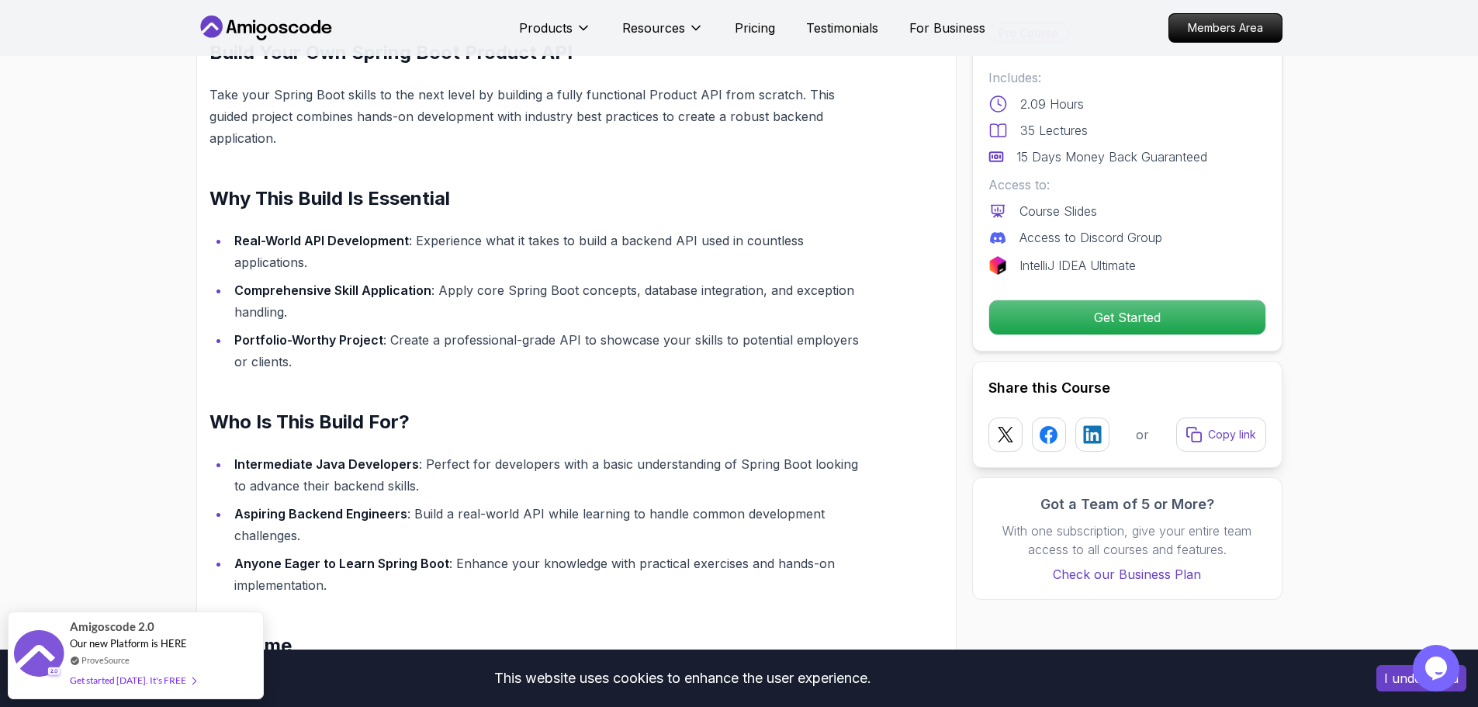
scroll to position [1008, 0]
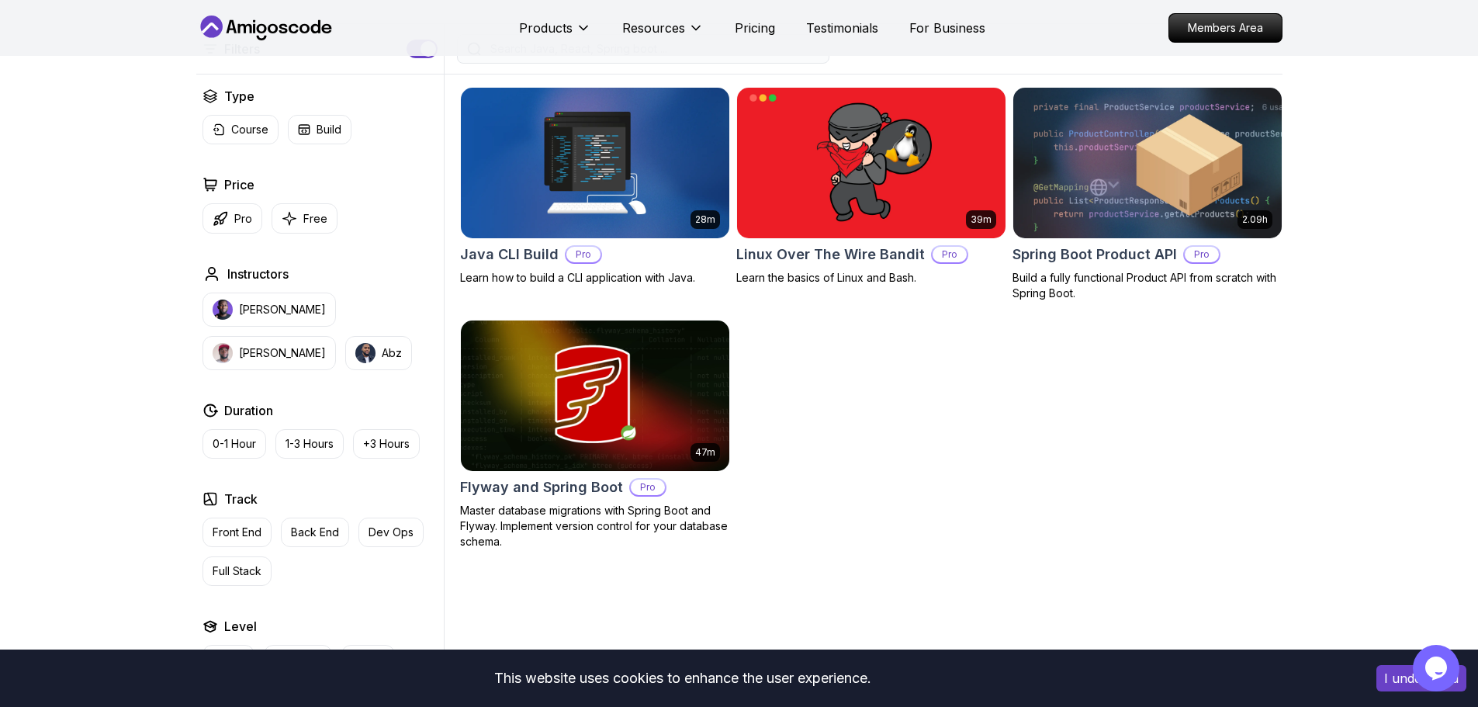
scroll to position [388, 0]
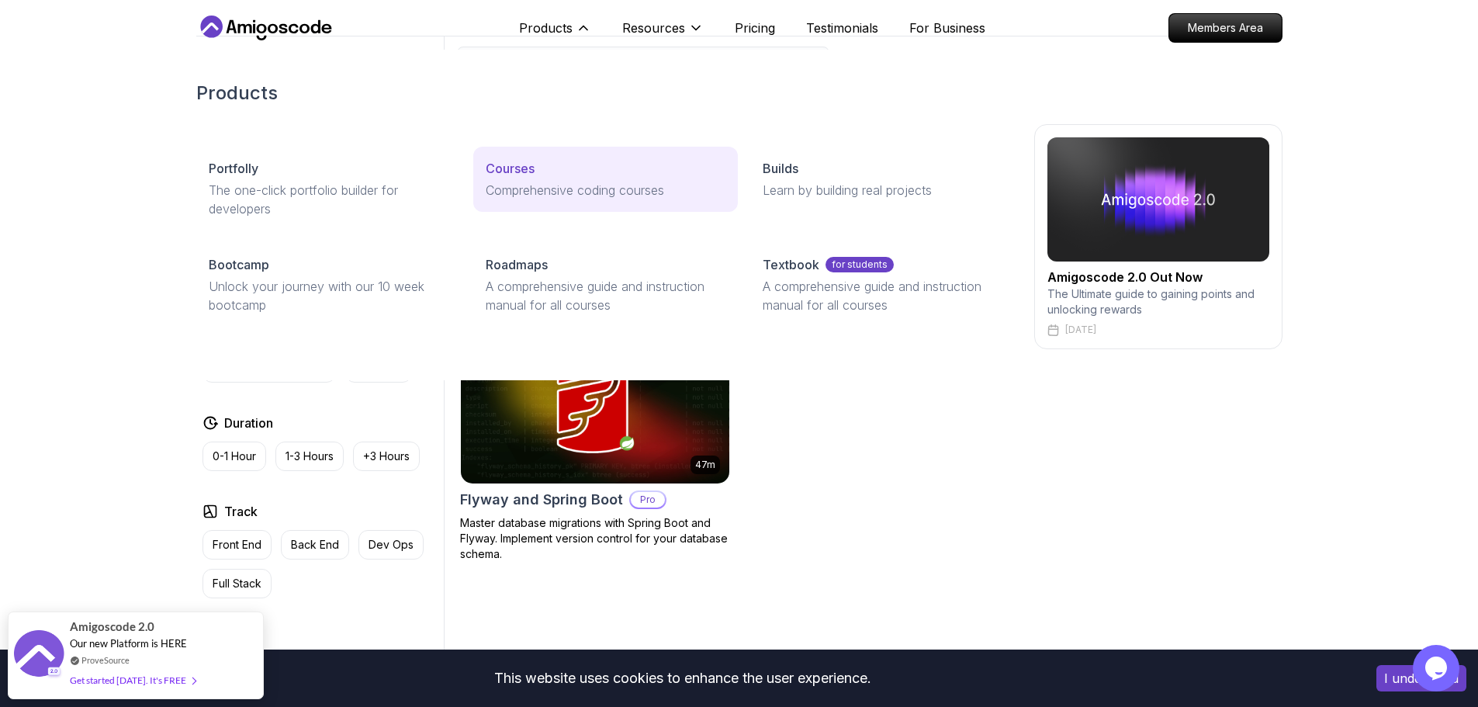
click at [547, 202] on link "Courses Comprehensive coding courses" at bounding box center [605, 179] width 265 height 65
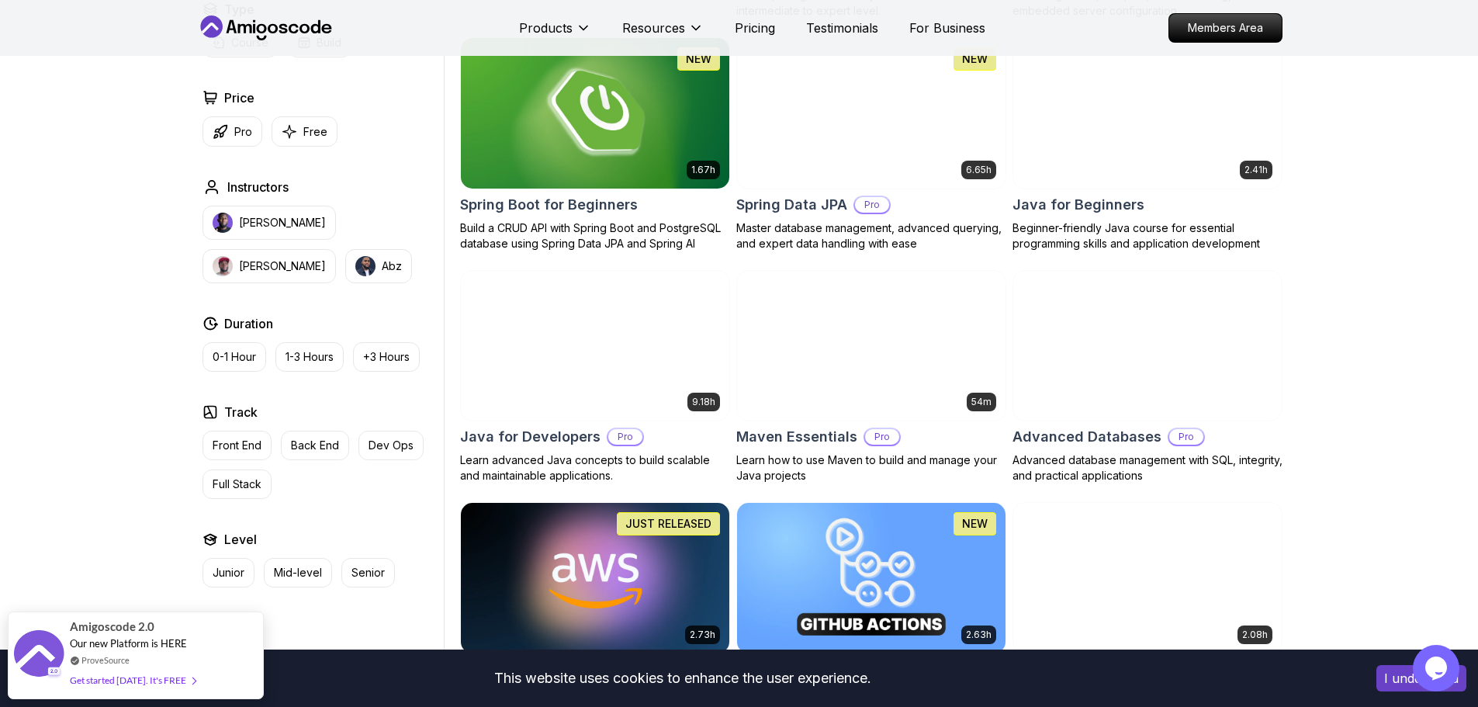
scroll to position [1086, 0]
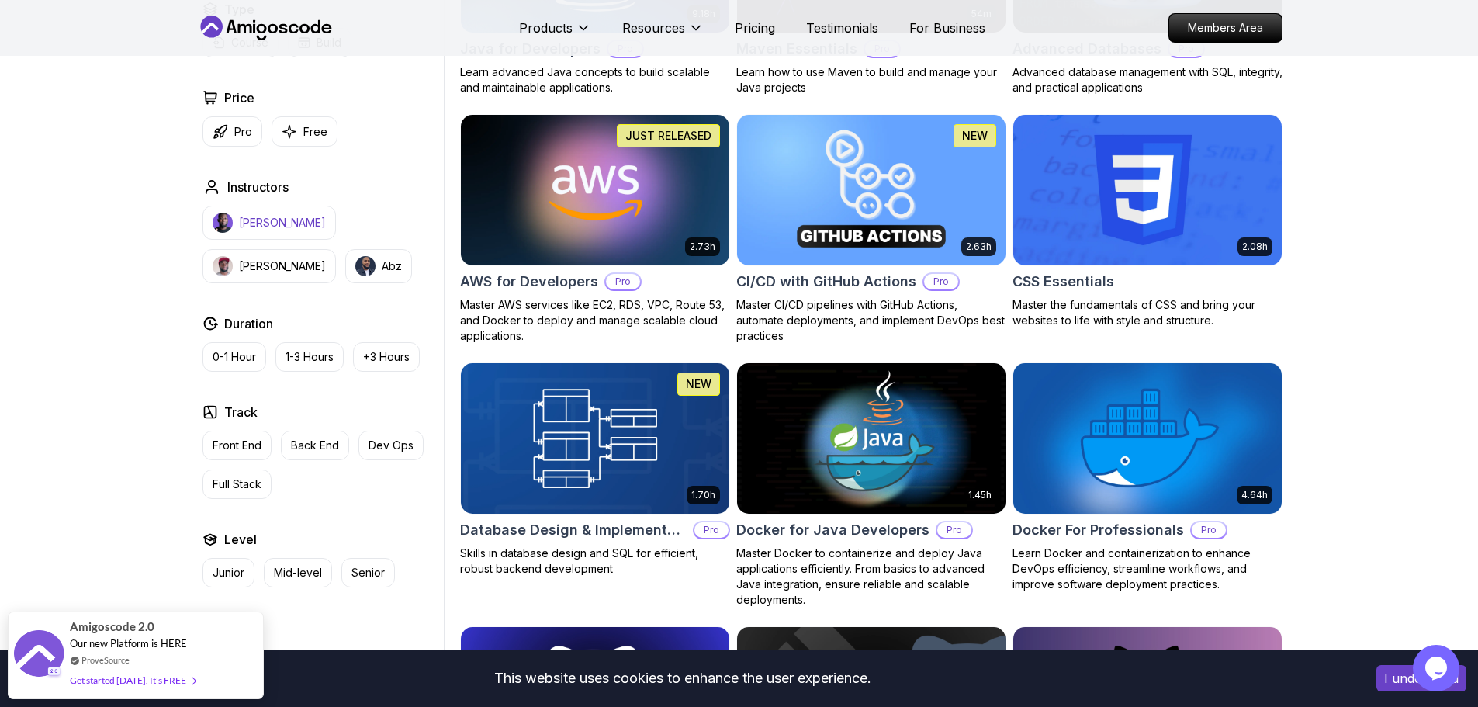
click at [258, 223] on p "[PERSON_NAME]" at bounding box center [282, 223] width 87 height 16
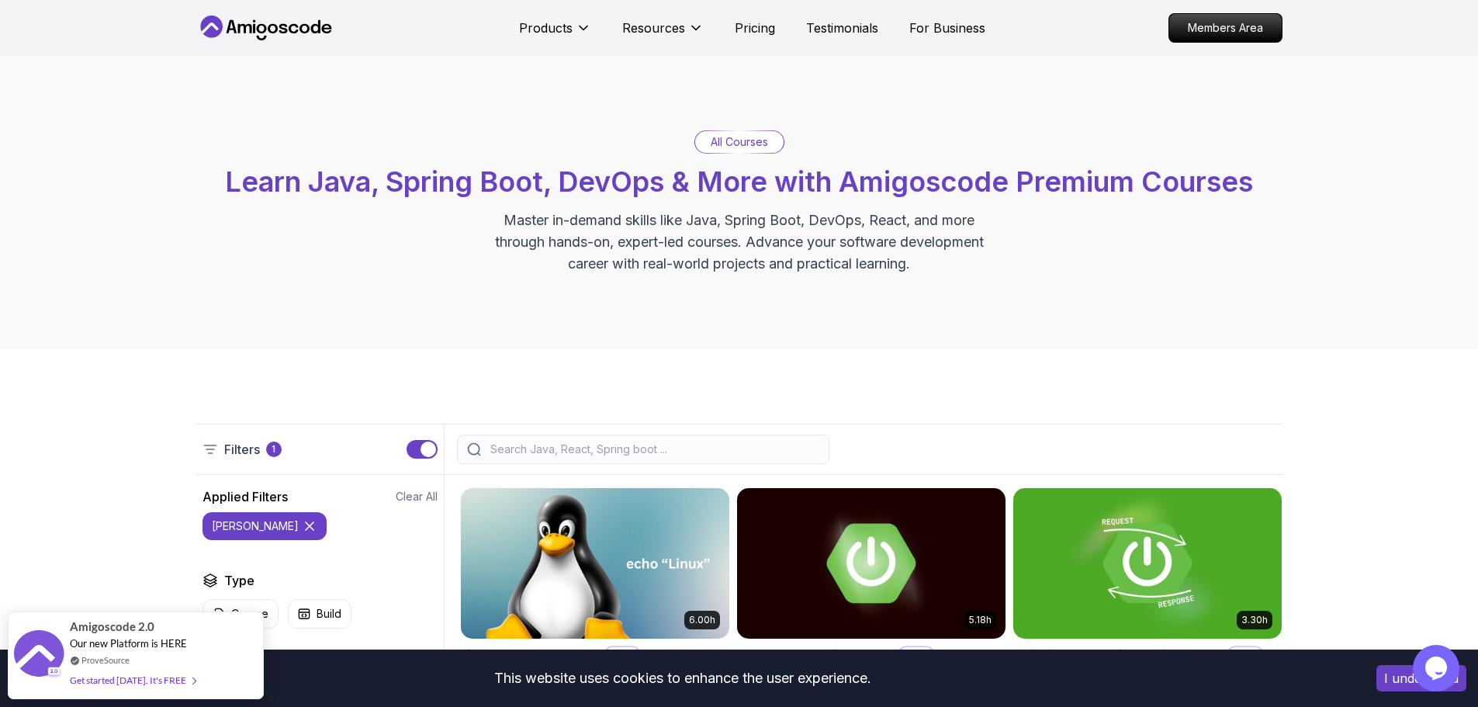
drag, startPoint x: 1387, startPoint y: 365, endPoint x: 1299, endPoint y: 12, distance: 363.9
click at [314, 19] on icon at bounding box center [266, 28] width 140 height 25
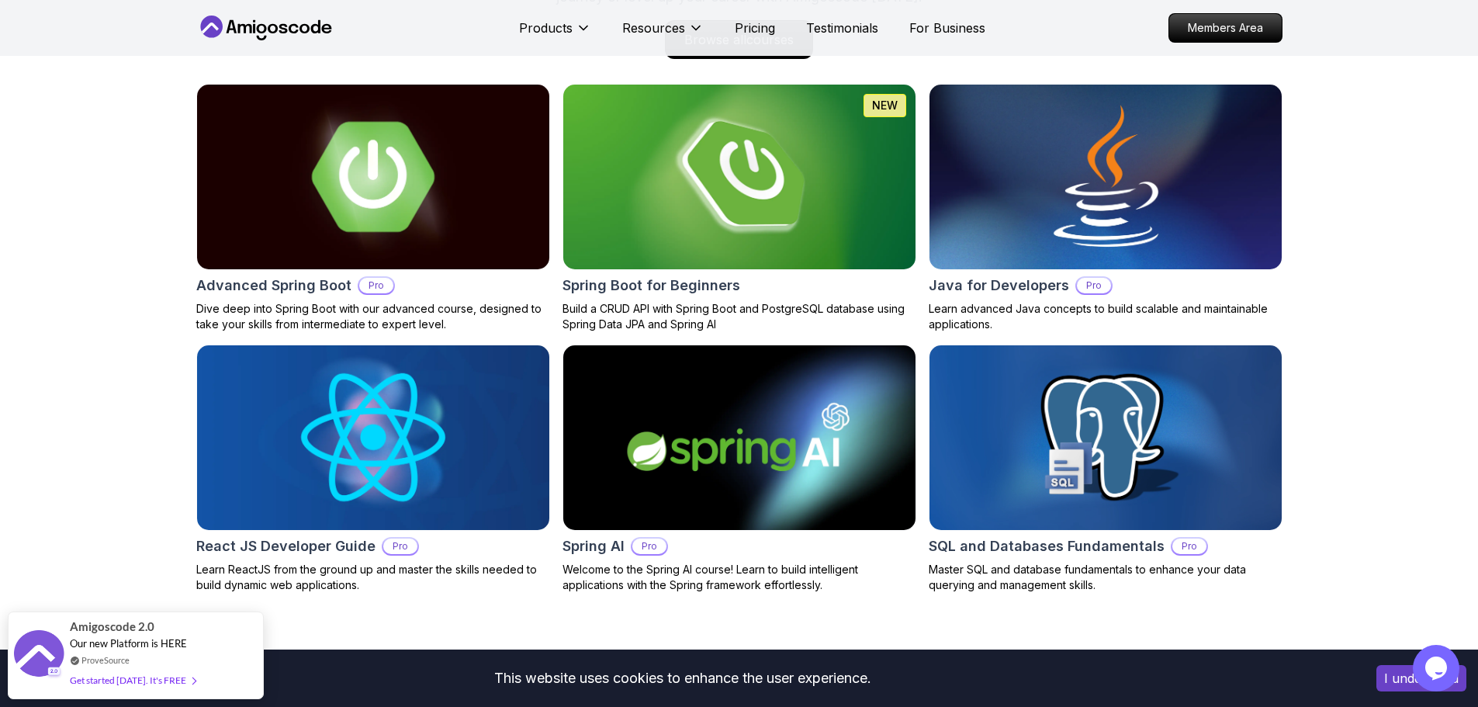
scroll to position [1707, 0]
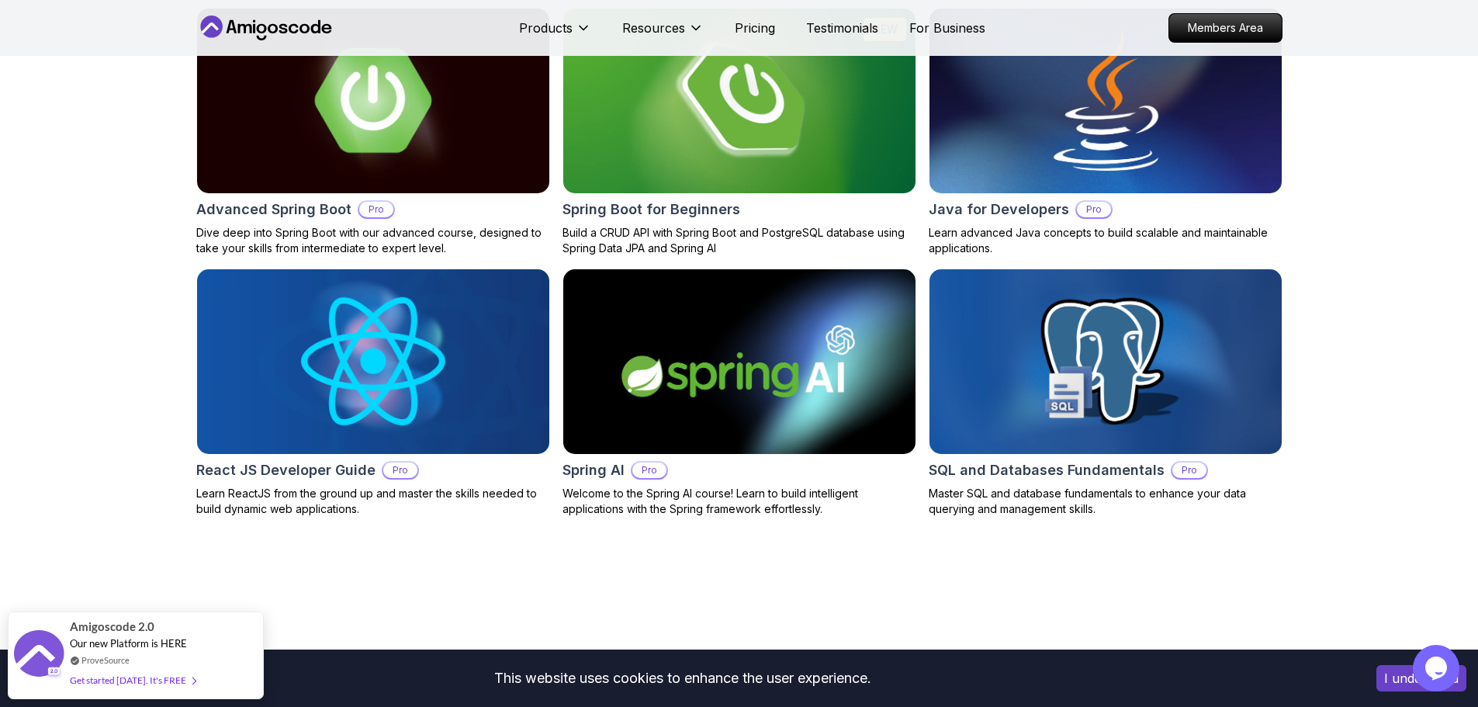
click at [656, 338] on img at bounding box center [739, 362] width 370 height 194
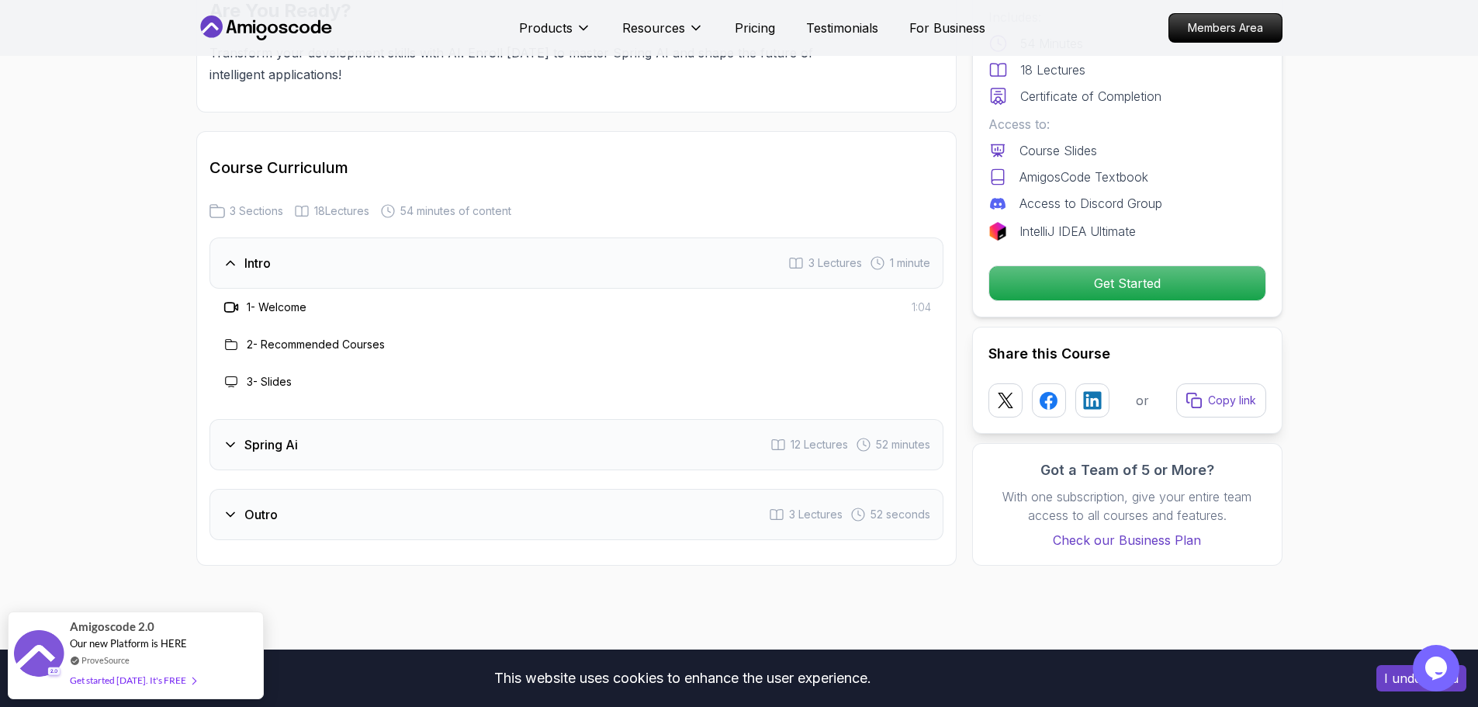
scroll to position [1939, 0]
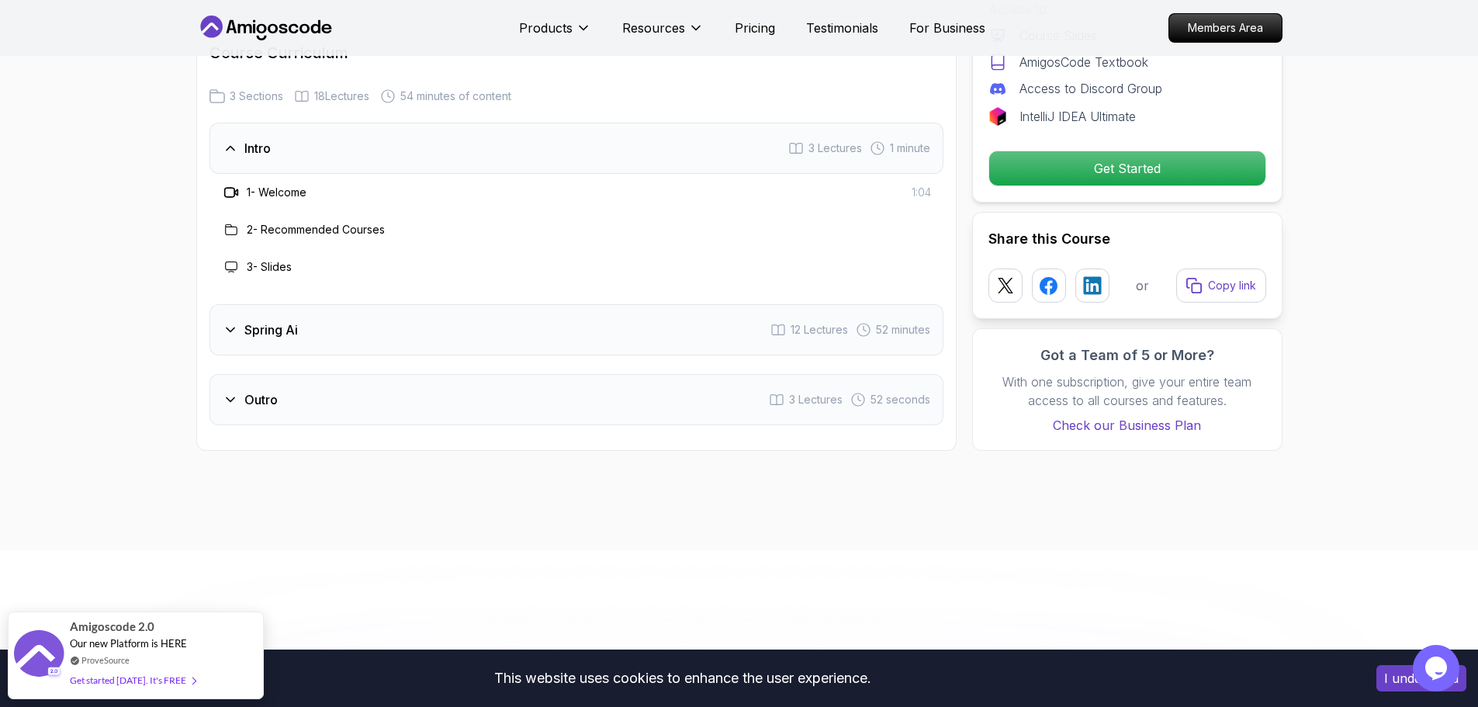
click at [261, 332] on h3 "Spring Ai" at bounding box center [271, 329] width 54 height 19
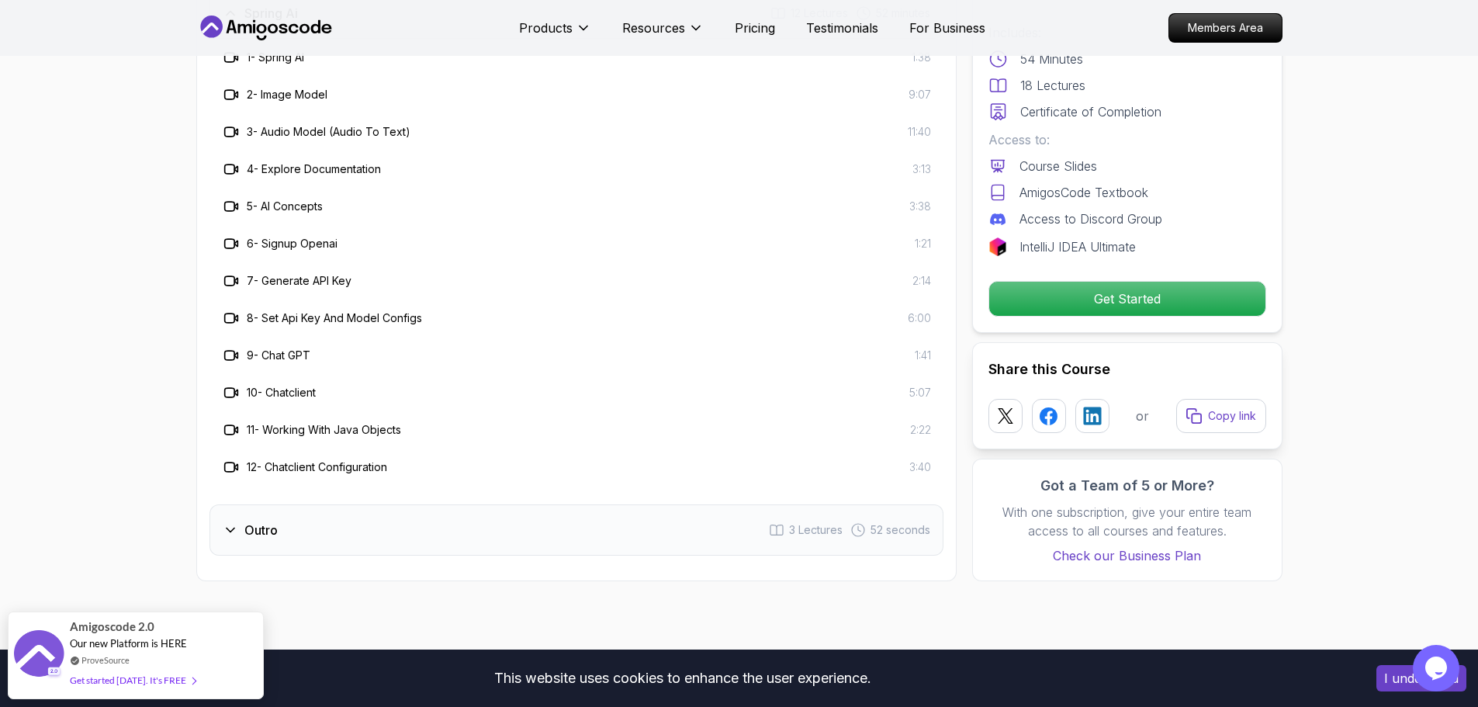
scroll to position [2172, 0]
